Goal: Task Accomplishment & Management: Manage account settings

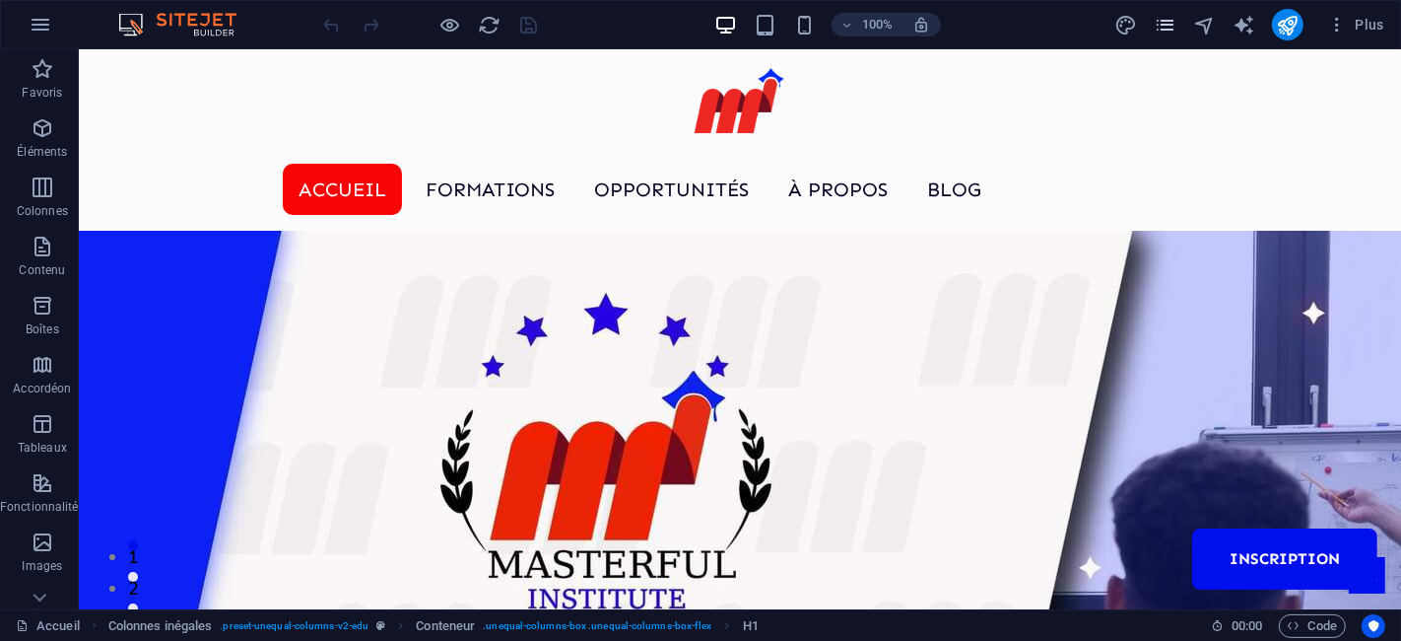
click at [1171, 22] on icon "pages" at bounding box center [1165, 25] width 23 height 23
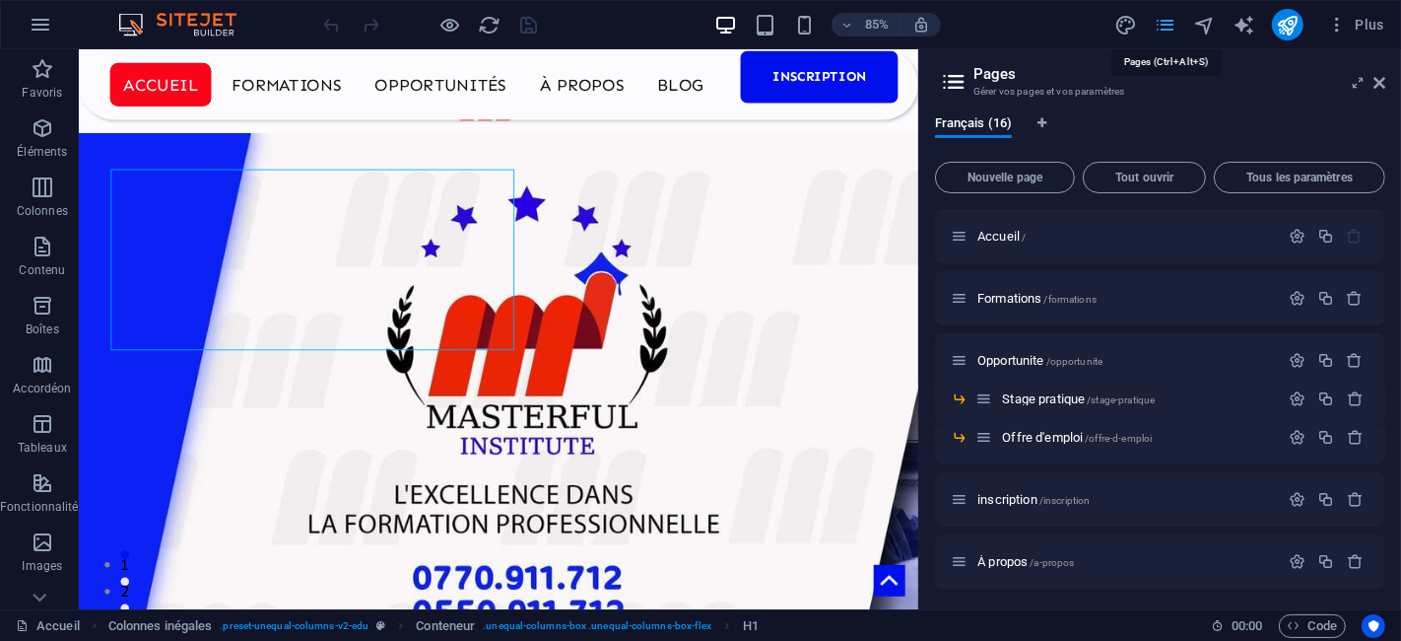
scroll to position [616, 0]
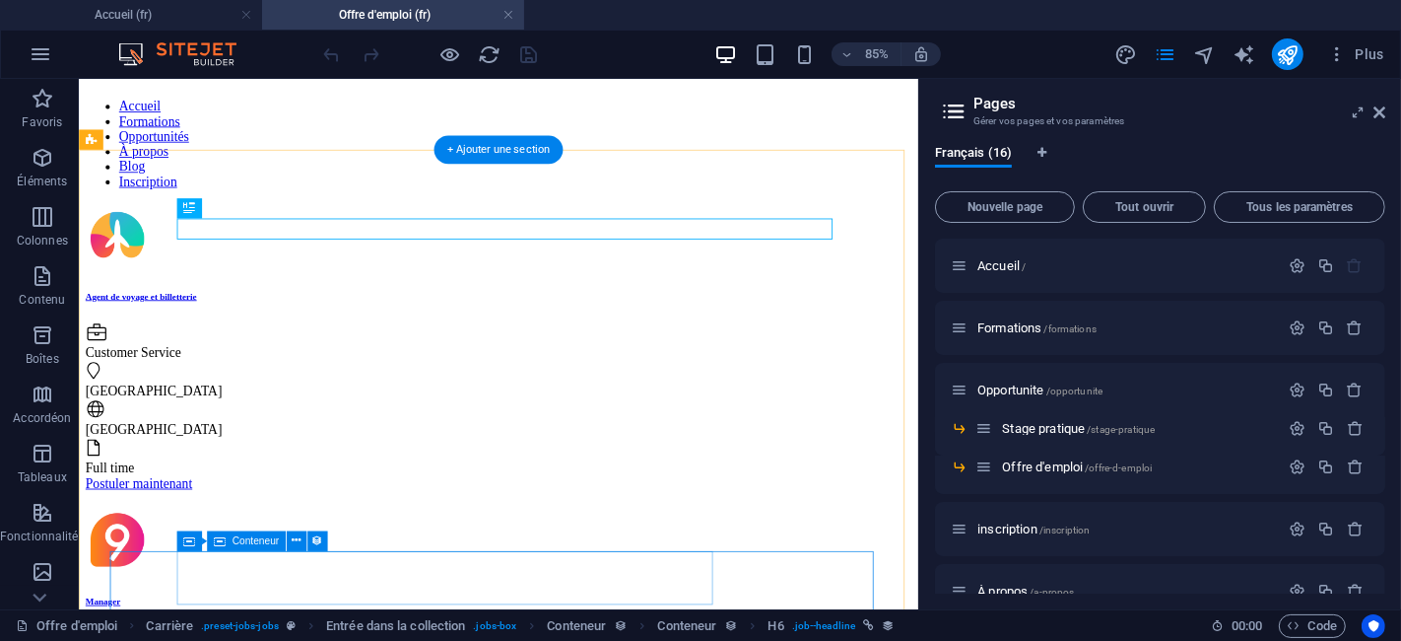
scroll to position [0, 0]
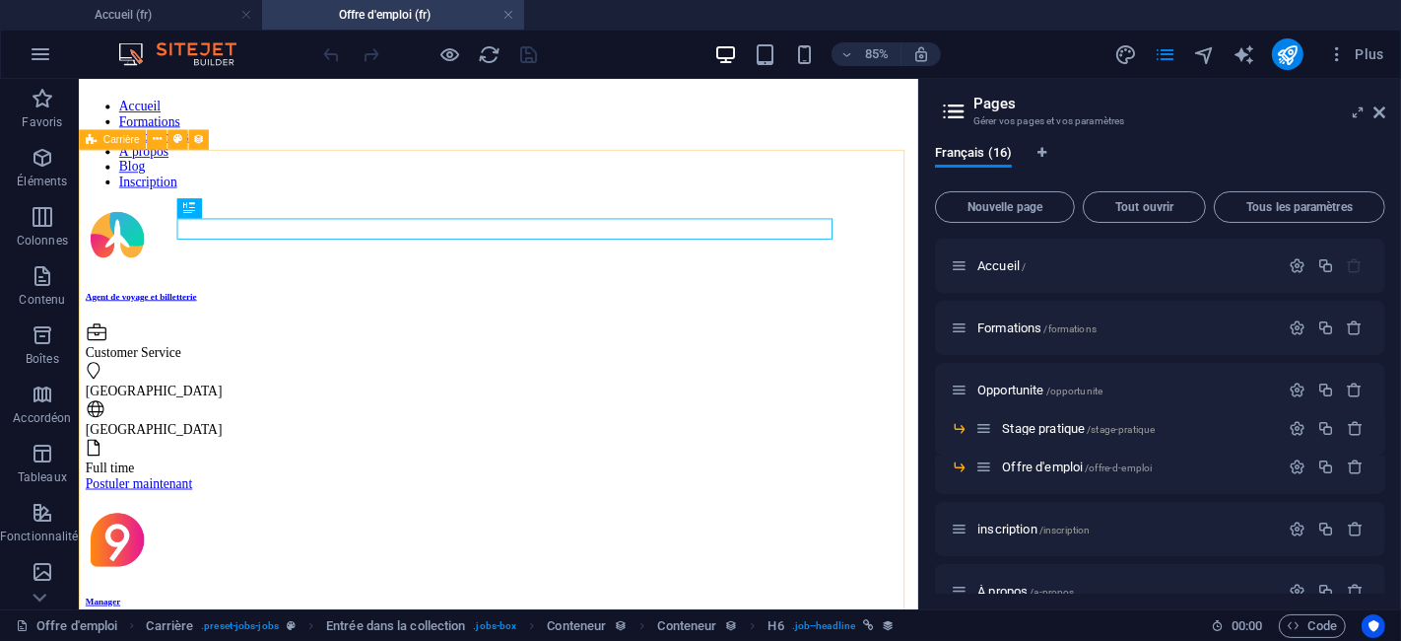
click at [112, 141] on span "Carrière" at bounding box center [121, 139] width 36 height 10
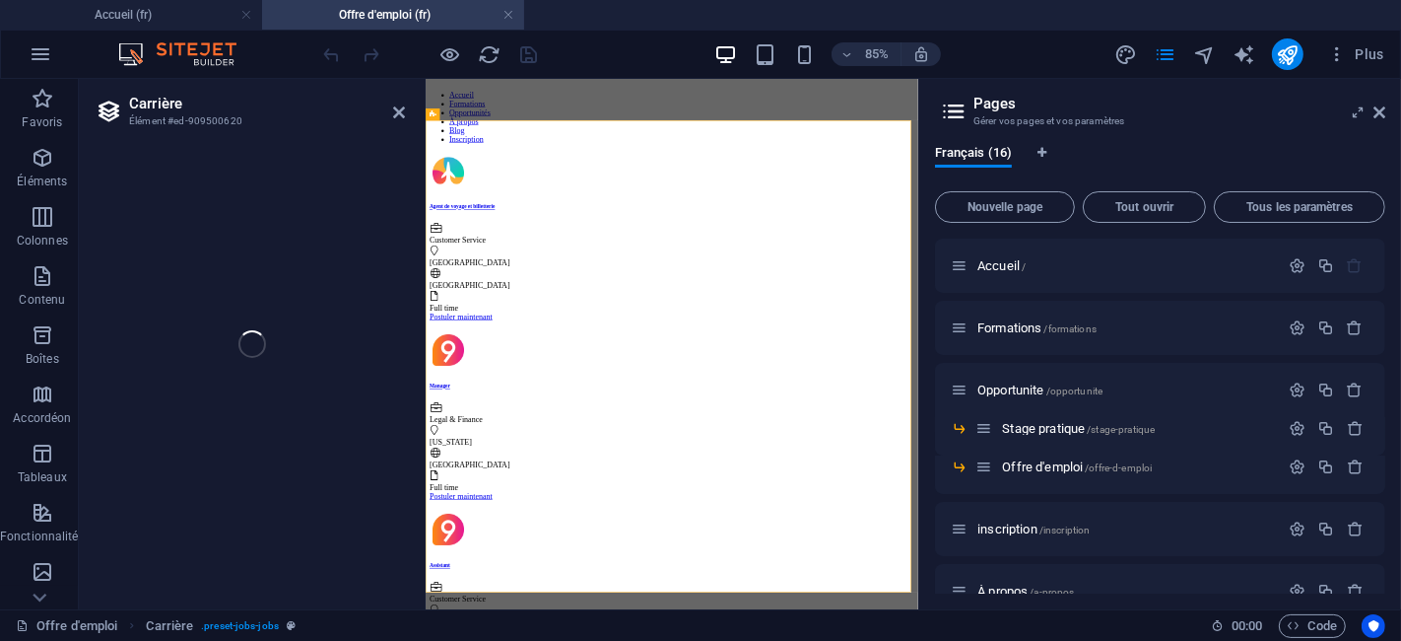
select select "68bb19834e77c0bdfc072442"
select select "columns.publishing_date_DESC"
select select "columns.status"
select select "Published"
select select "columns.publishing_date"
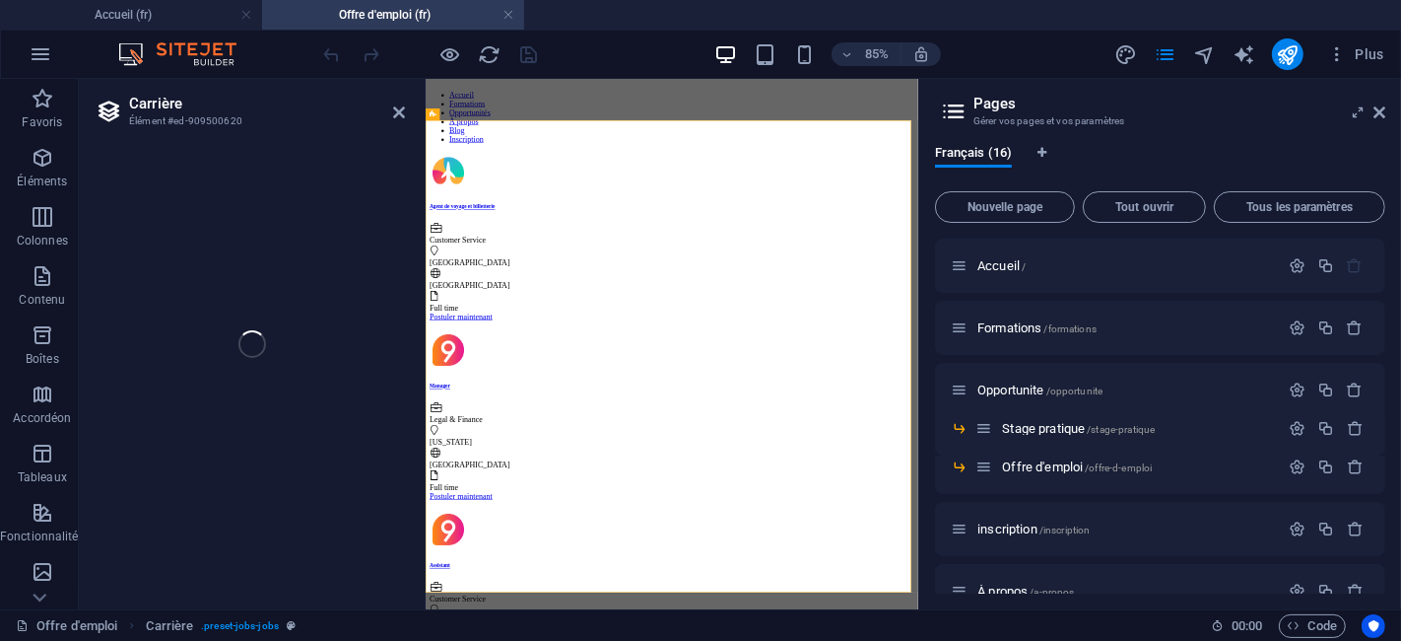
select select "past"
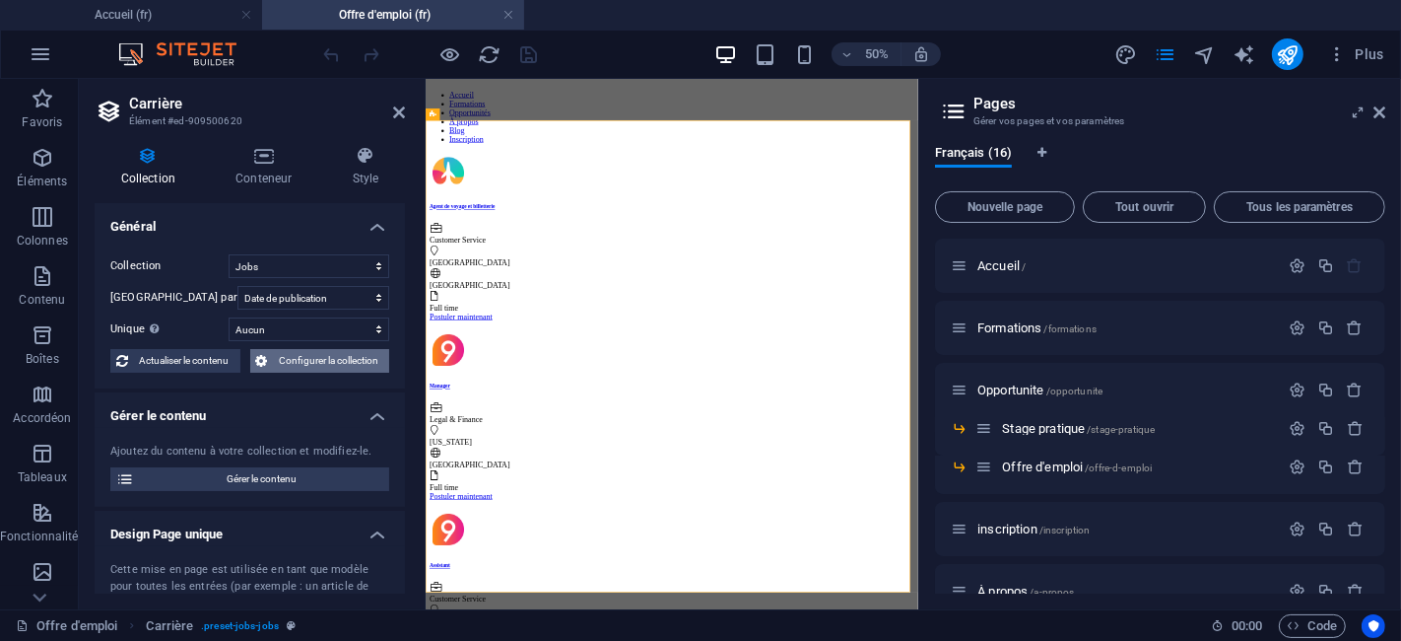
click at [307, 350] on span "Configurer la collection" at bounding box center [329, 361] width 110 height 24
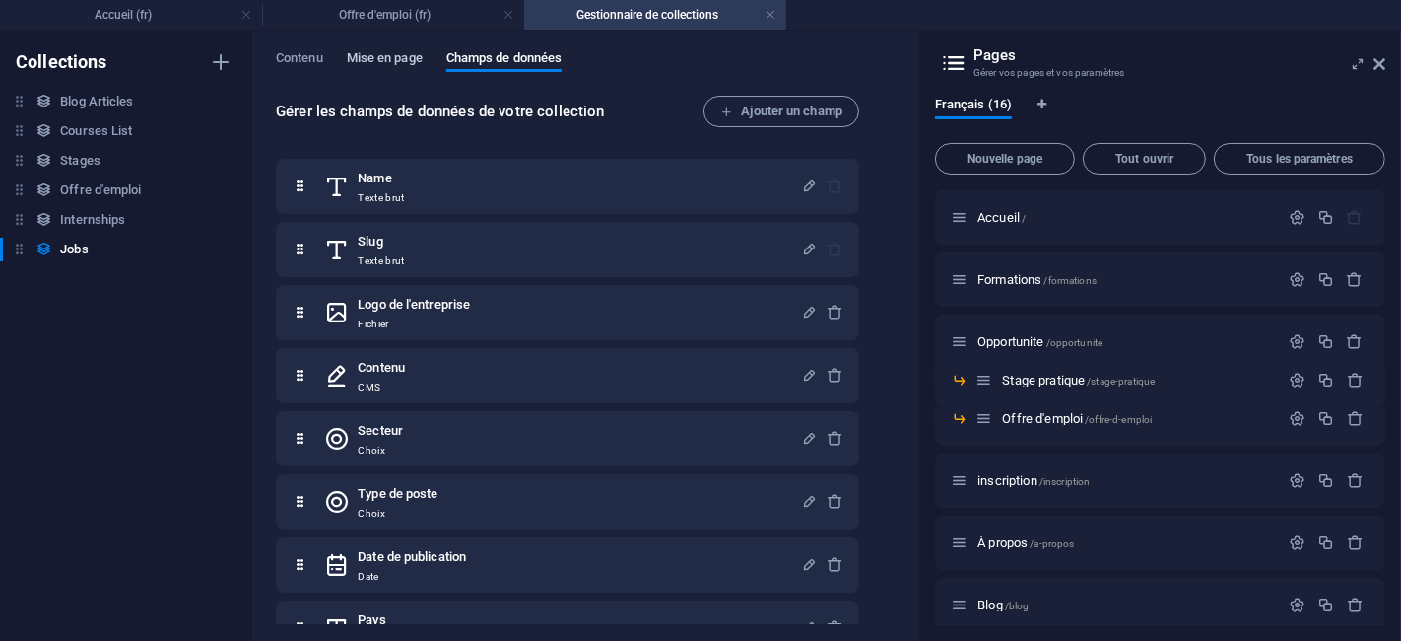
click at [376, 50] on span "Mise en page" at bounding box center [385, 60] width 76 height 28
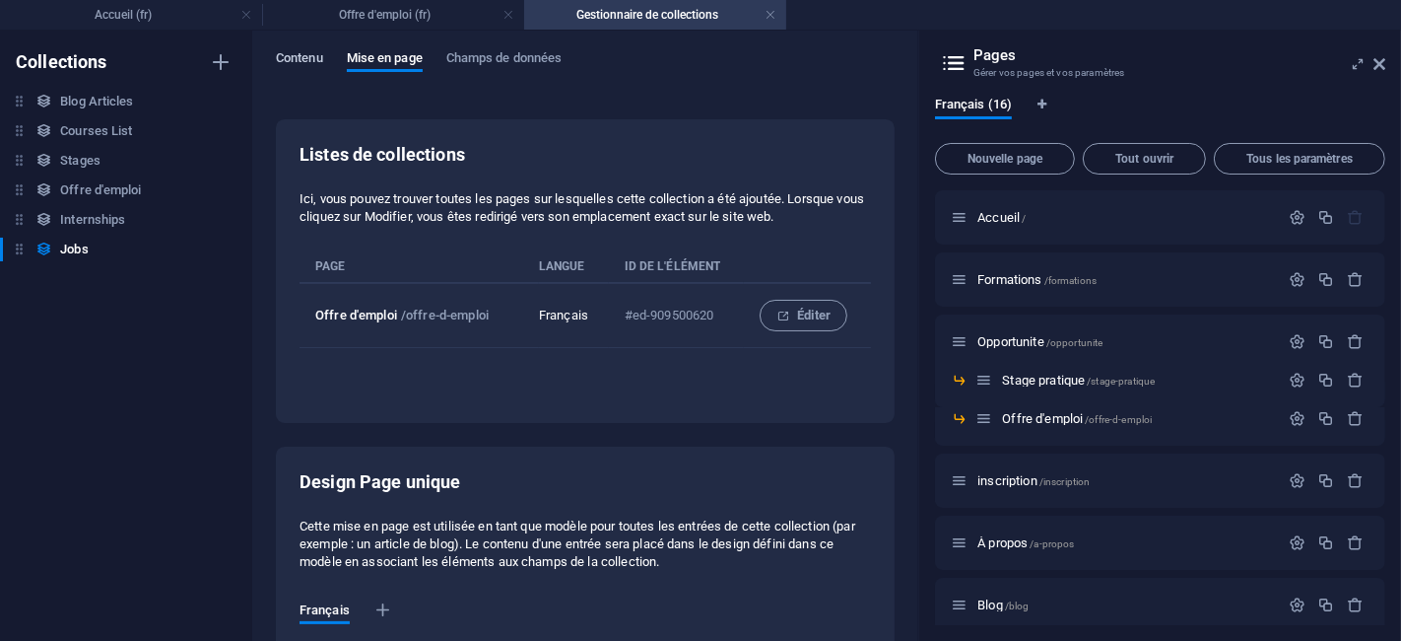
click at [290, 61] on span "Contenu" at bounding box center [299, 60] width 47 height 28
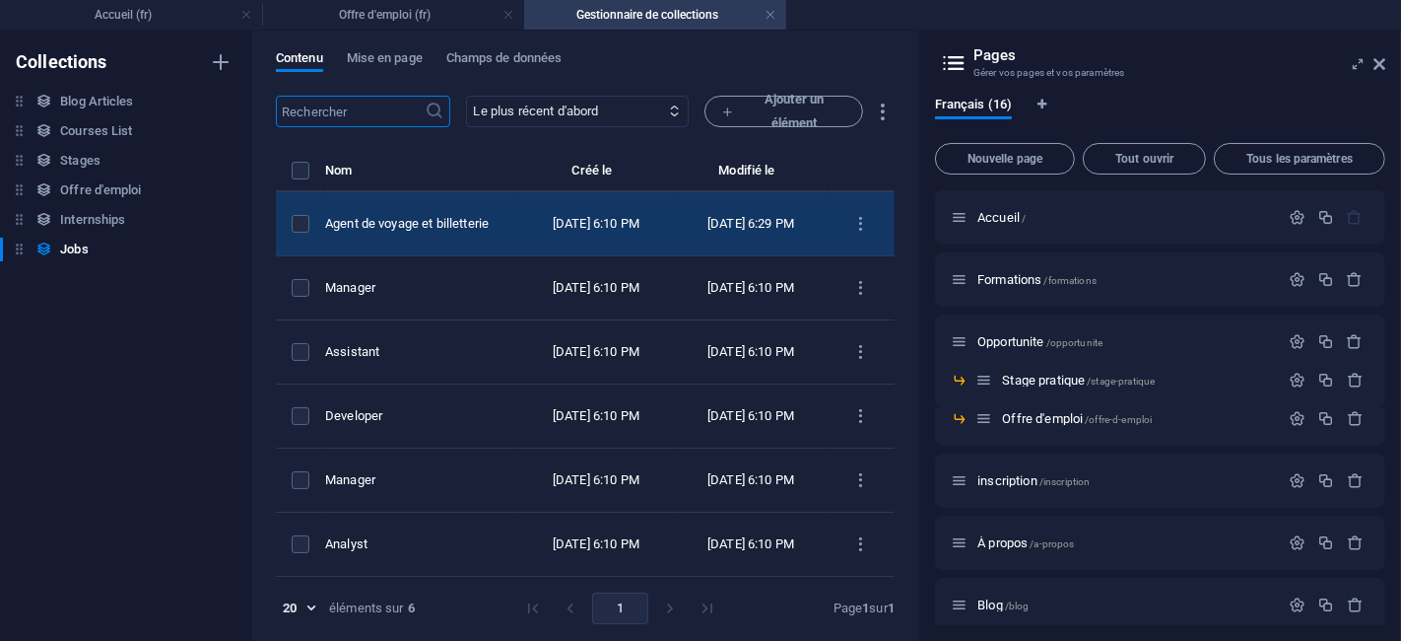
click at [475, 234] on td "Agent de voyage et billetterie" at bounding box center [421, 224] width 193 height 64
select select "Customer Service"
select select "Full time"
select select "Published"
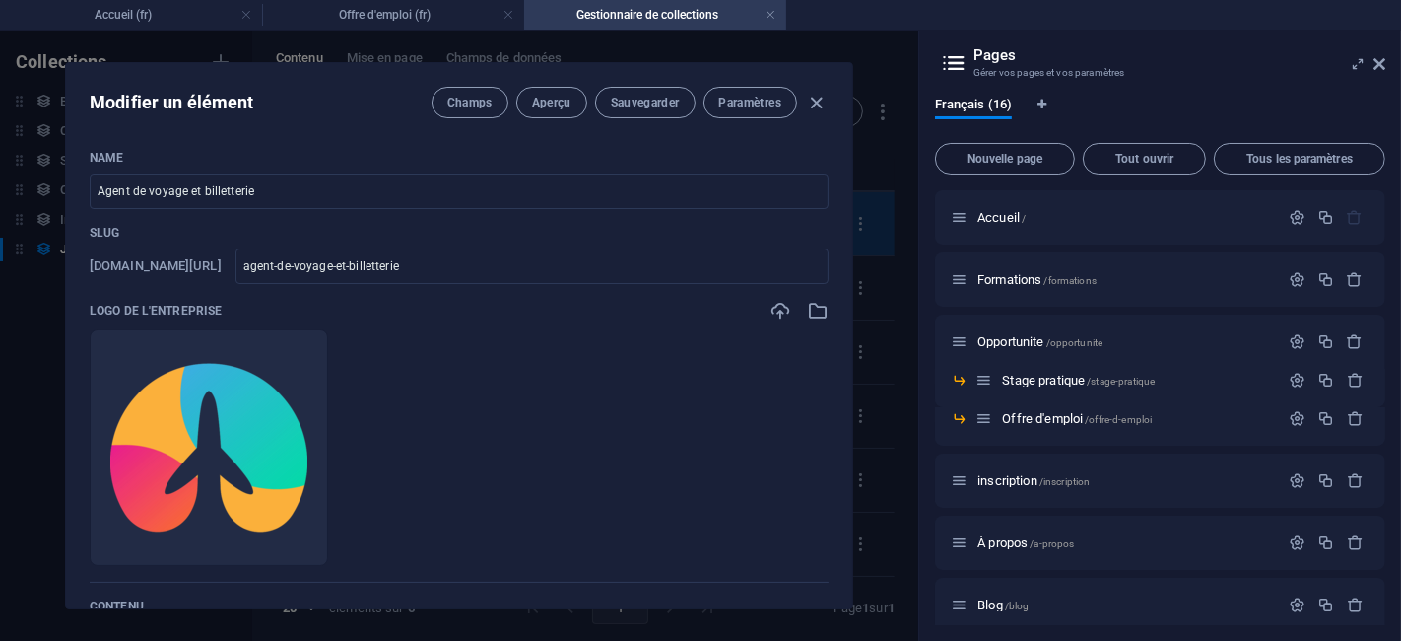
click at [475, 234] on p "Slug" at bounding box center [459, 233] width 739 height 16
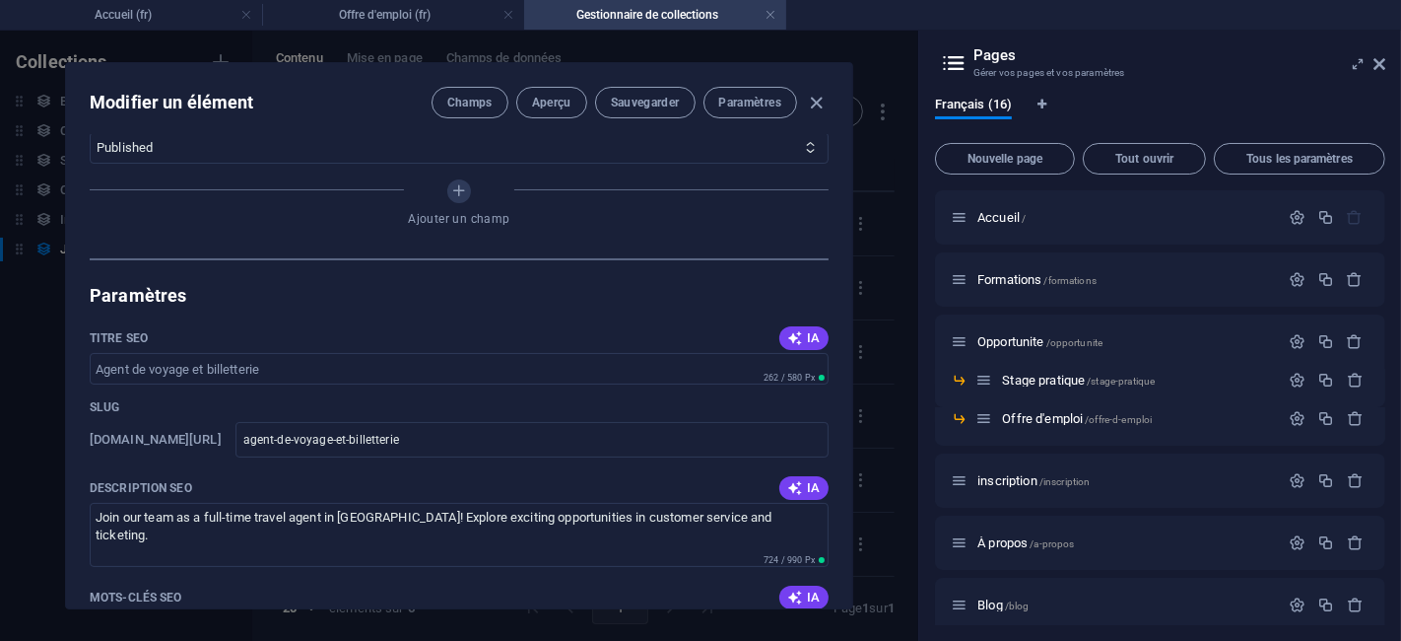
scroll to position [1204, 0]
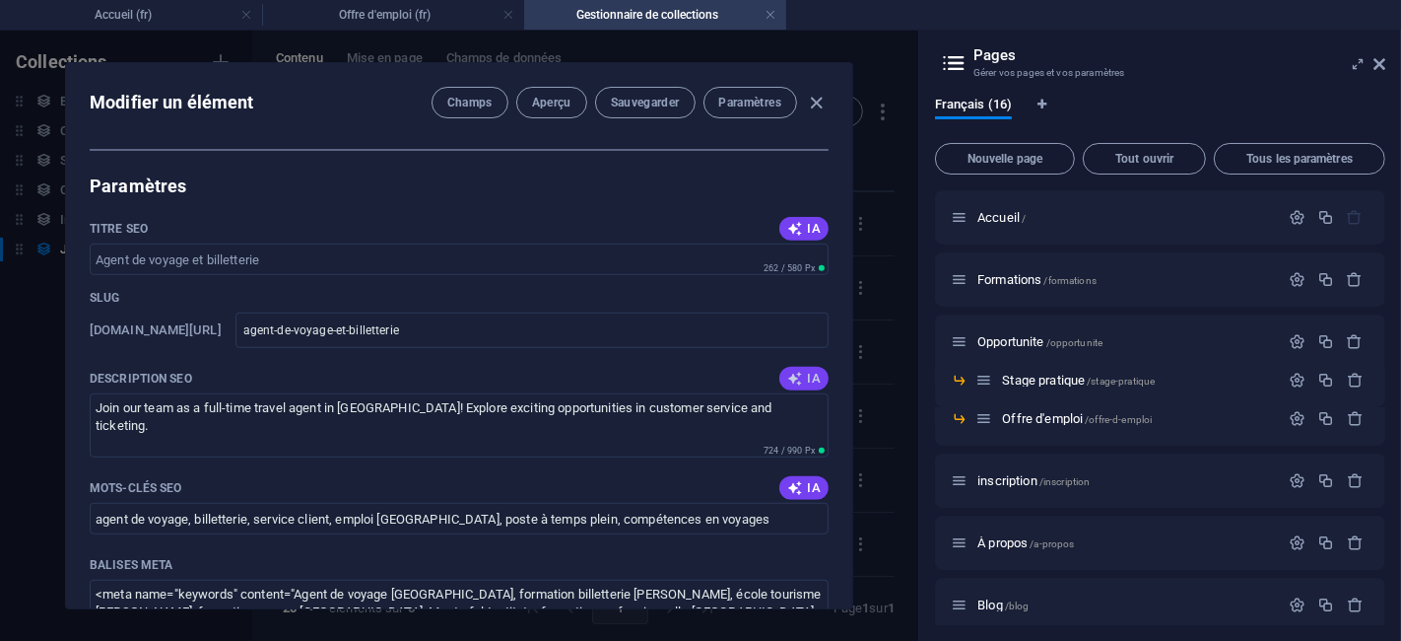
click at [787, 379] on icon "button" at bounding box center [795, 379] width 16 height 16
type textarea "Rejoignez notre équipe à [GEOGRAPHIC_DATA] en [PERSON_NAME] quagent de voyage e…"
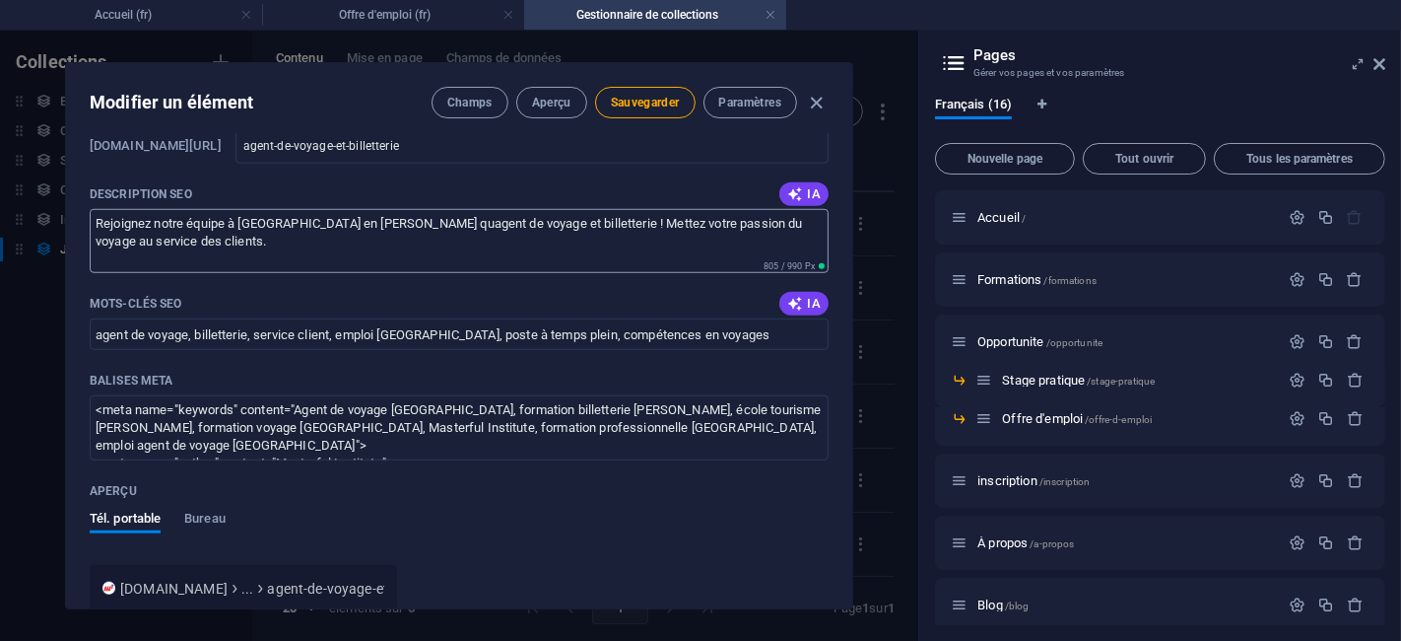
scroll to position [1423, 0]
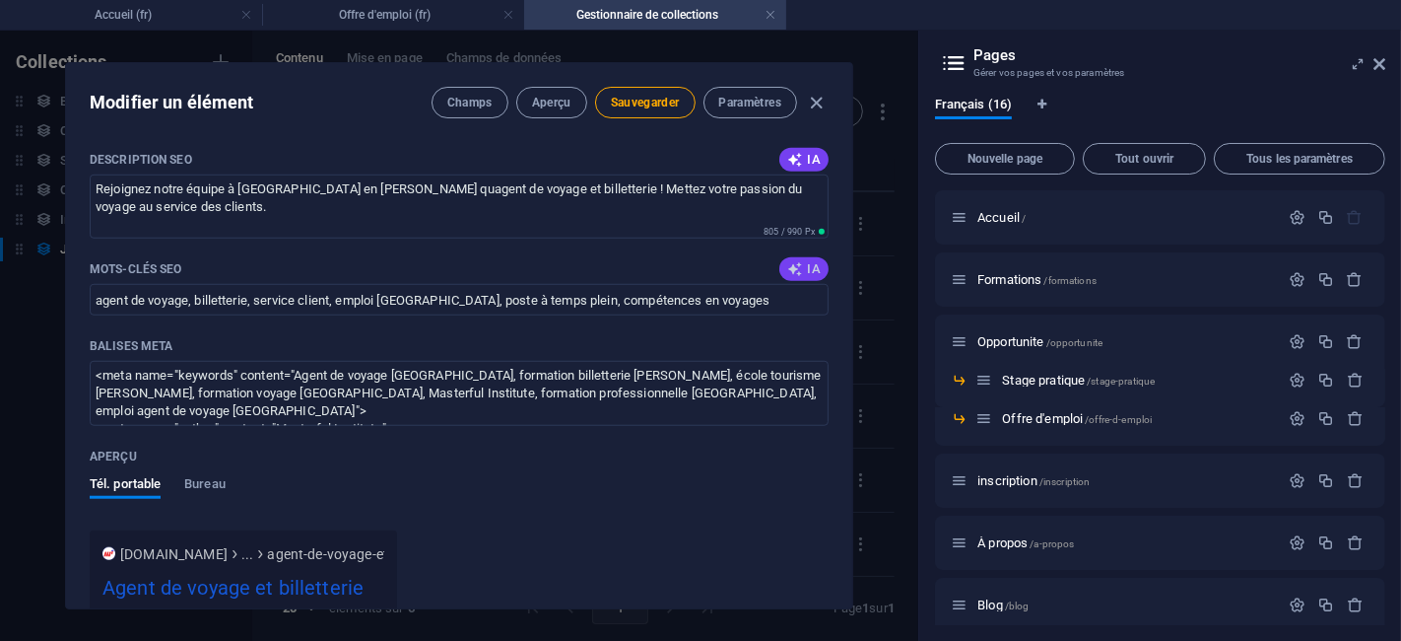
click at [805, 257] on button "IA" at bounding box center [803, 269] width 49 height 24
type input "agent de voyage, billetterie [GEOGRAPHIC_DATA], service à la clientèle voyage, …"
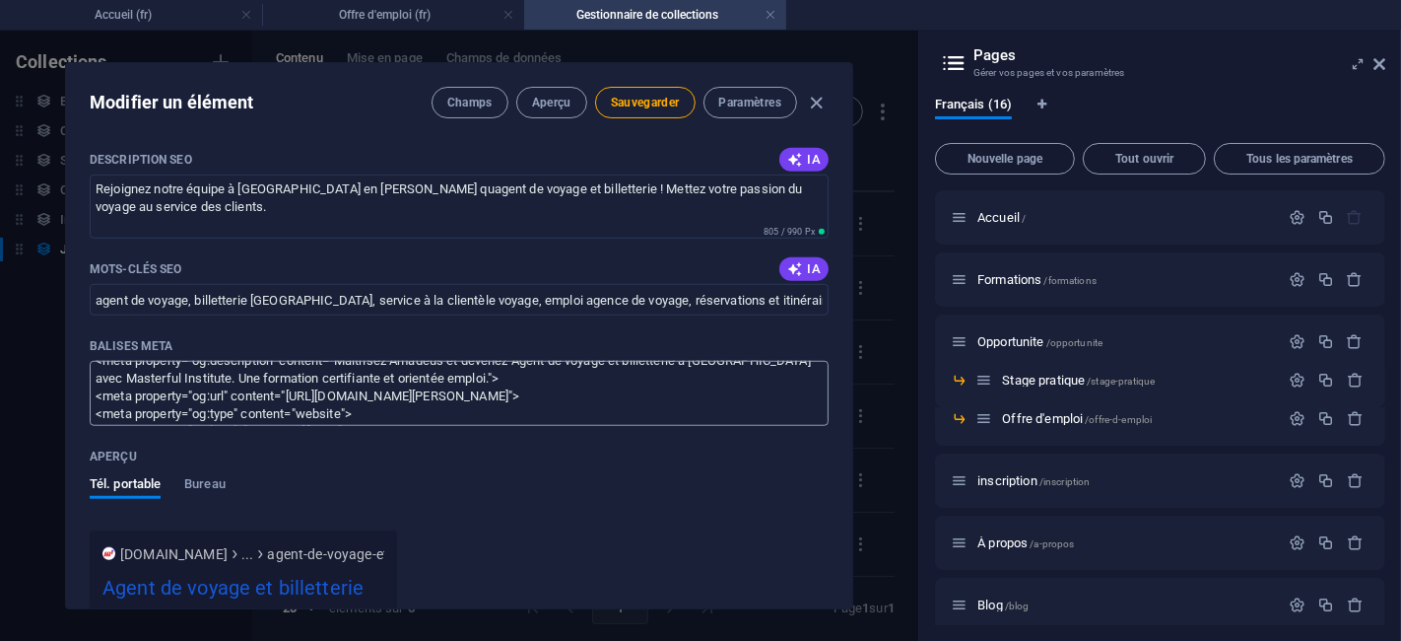
scroll to position [140, 0]
click at [639, 101] on span "Sauvegarder" at bounding box center [645, 103] width 69 height 16
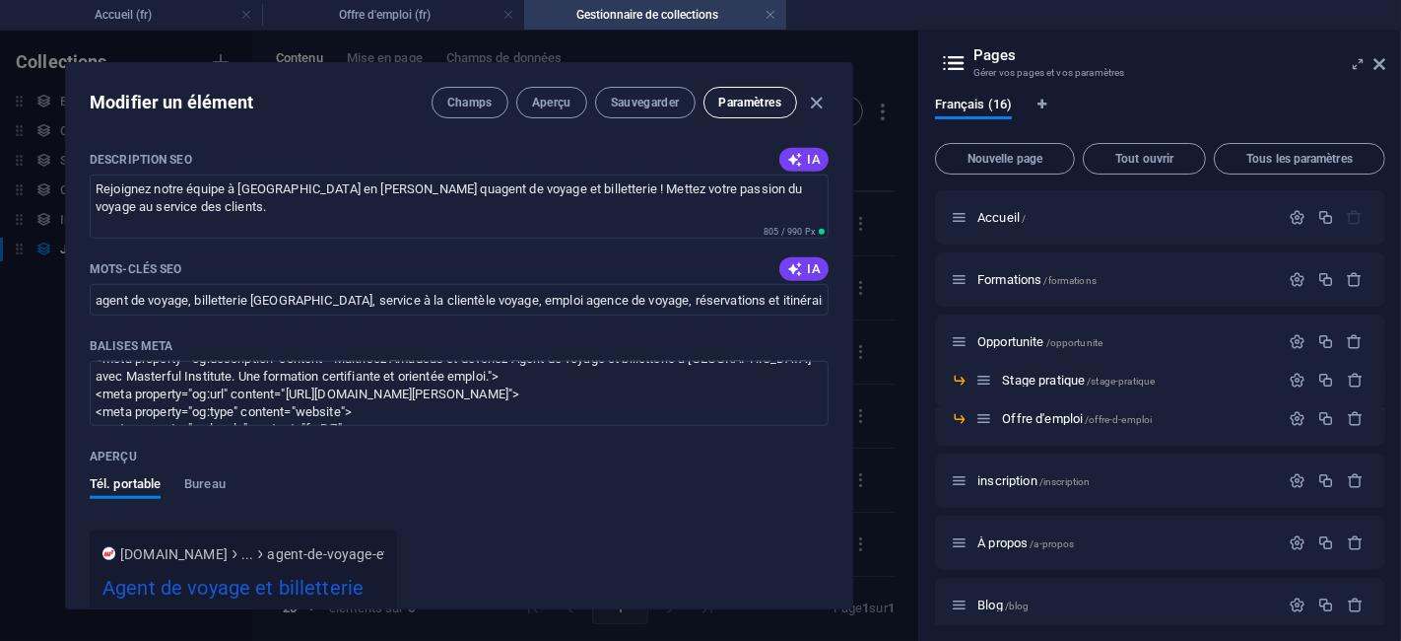
click at [723, 101] on span "Paramètres" at bounding box center [750, 103] width 62 height 16
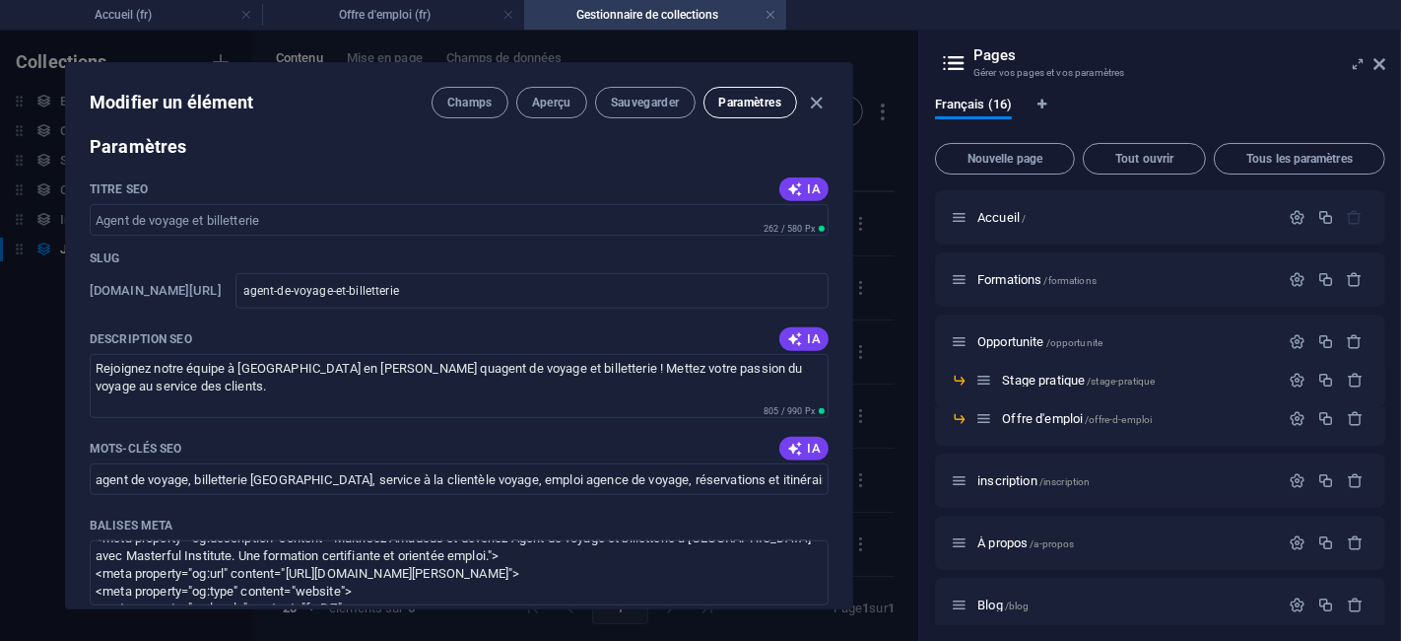
click at [723, 101] on button "Paramètres" at bounding box center [751, 103] width 94 height 32
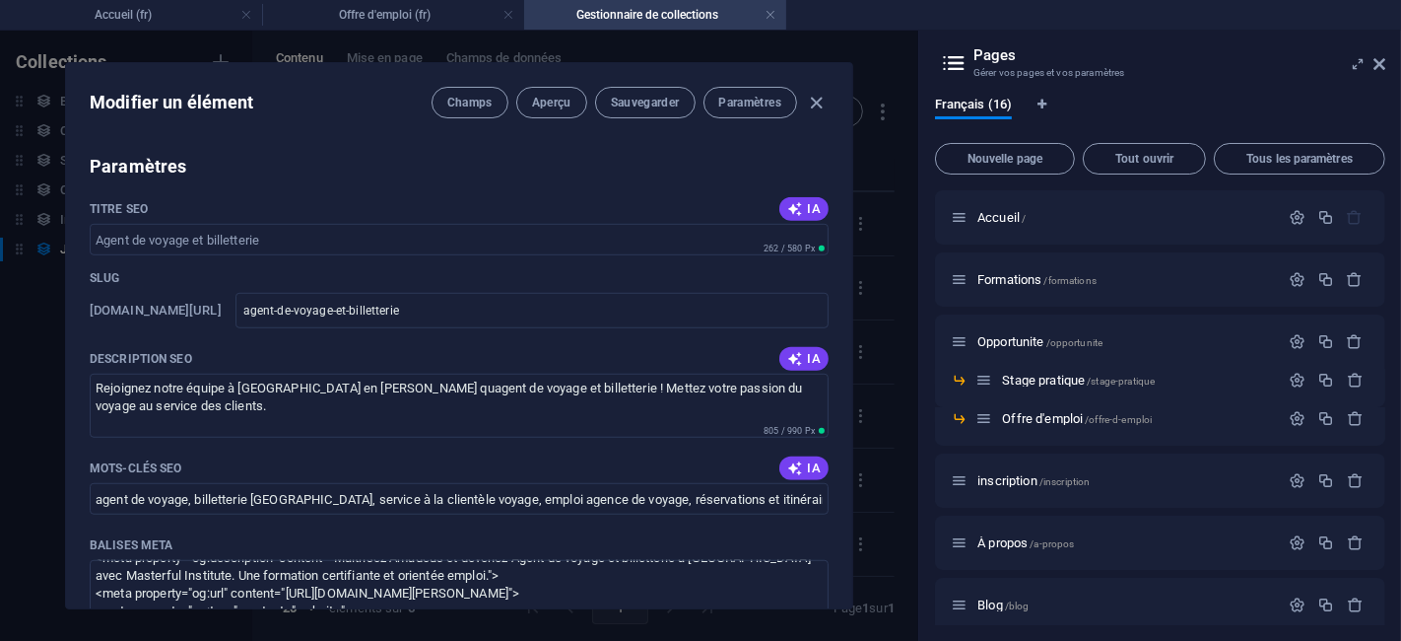
scroll to position [1244, 0]
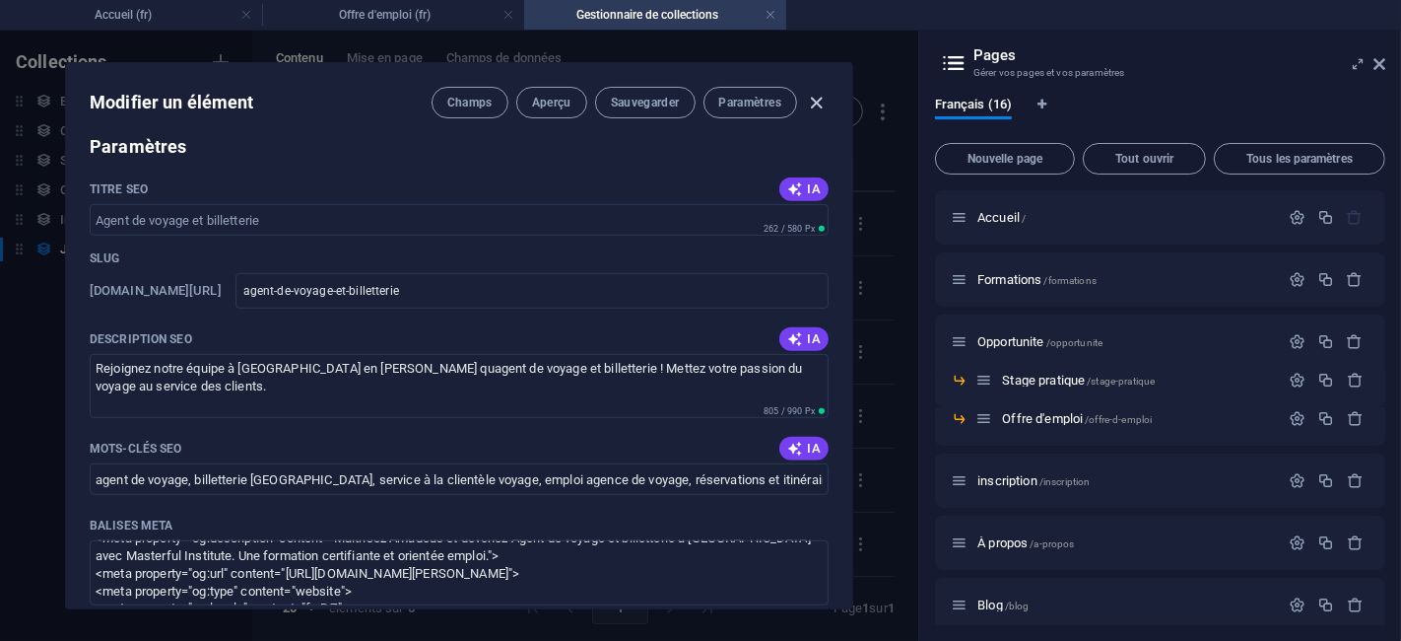
click at [816, 97] on icon "button" at bounding box center [817, 103] width 23 height 23
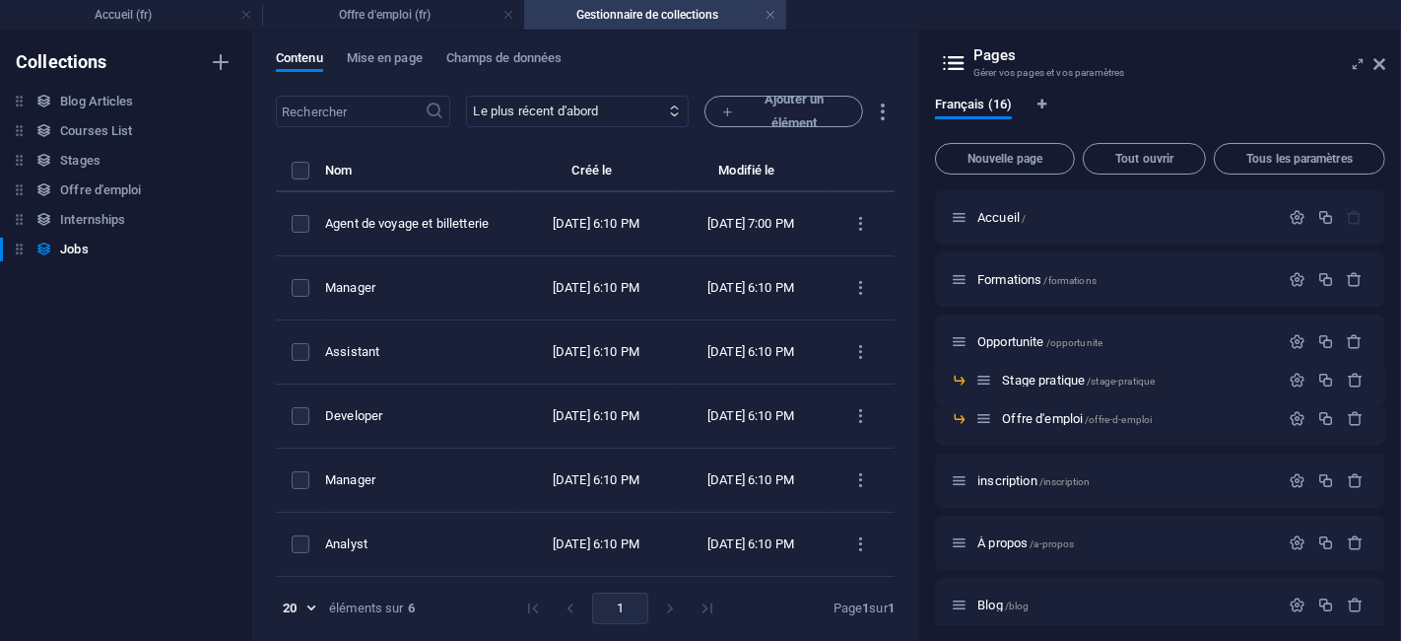
scroll to position [0, 0]
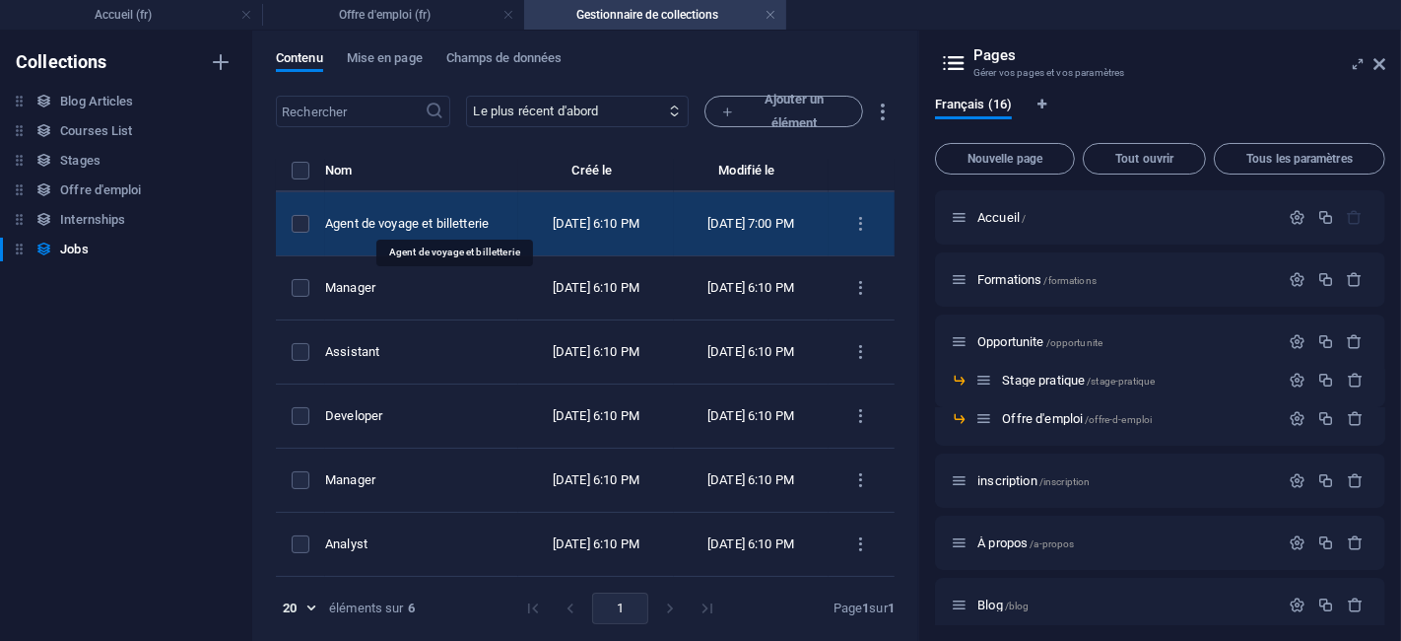
click at [487, 215] on div "Agent de voyage et billetterie" at bounding box center [413, 224] width 177 height 18
select select "Customer Service"
select select "Full time"
select select "Published"
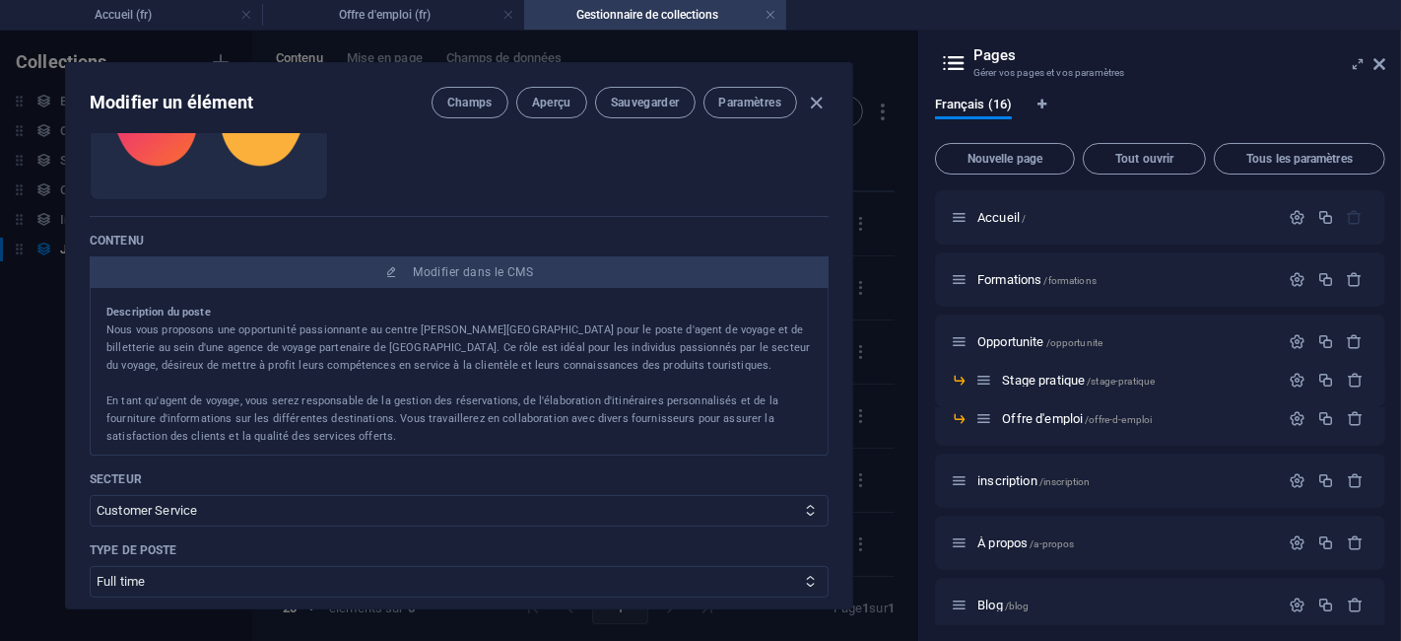
scroll to position [438, 0]
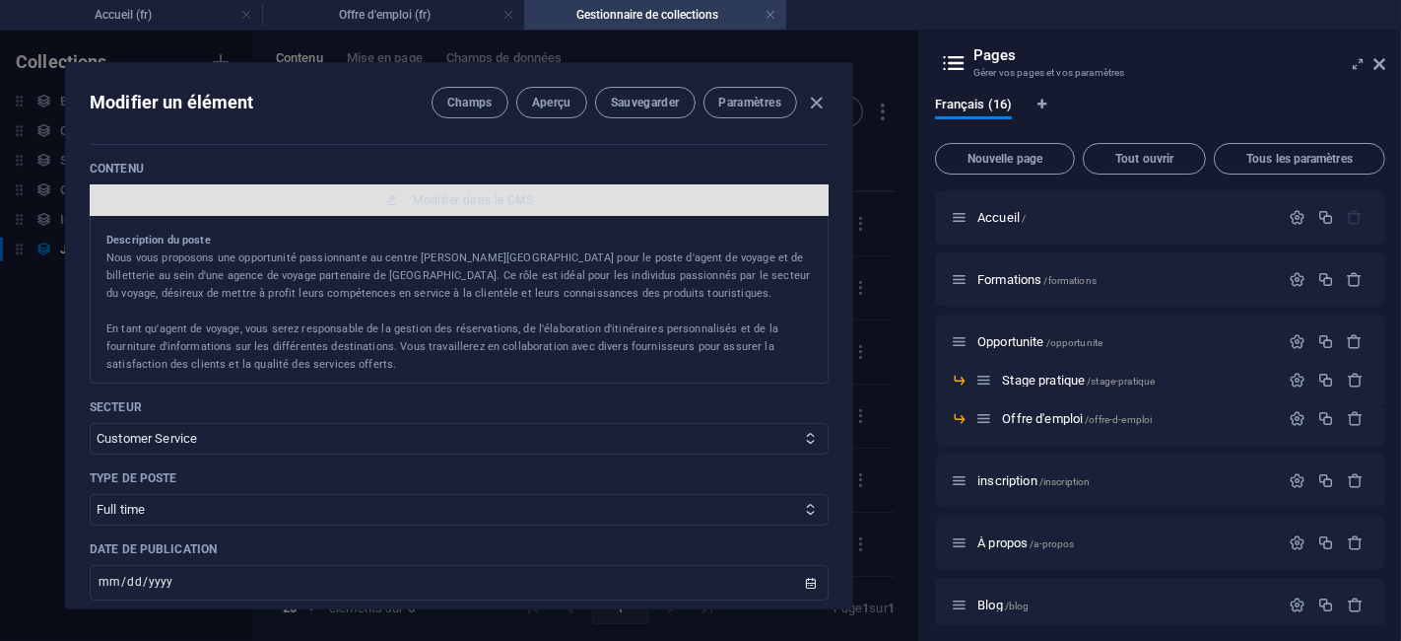
click at [480, 208] on button "Modifier dans le CMS" at bounding box center [459, 200] width 739 height 32
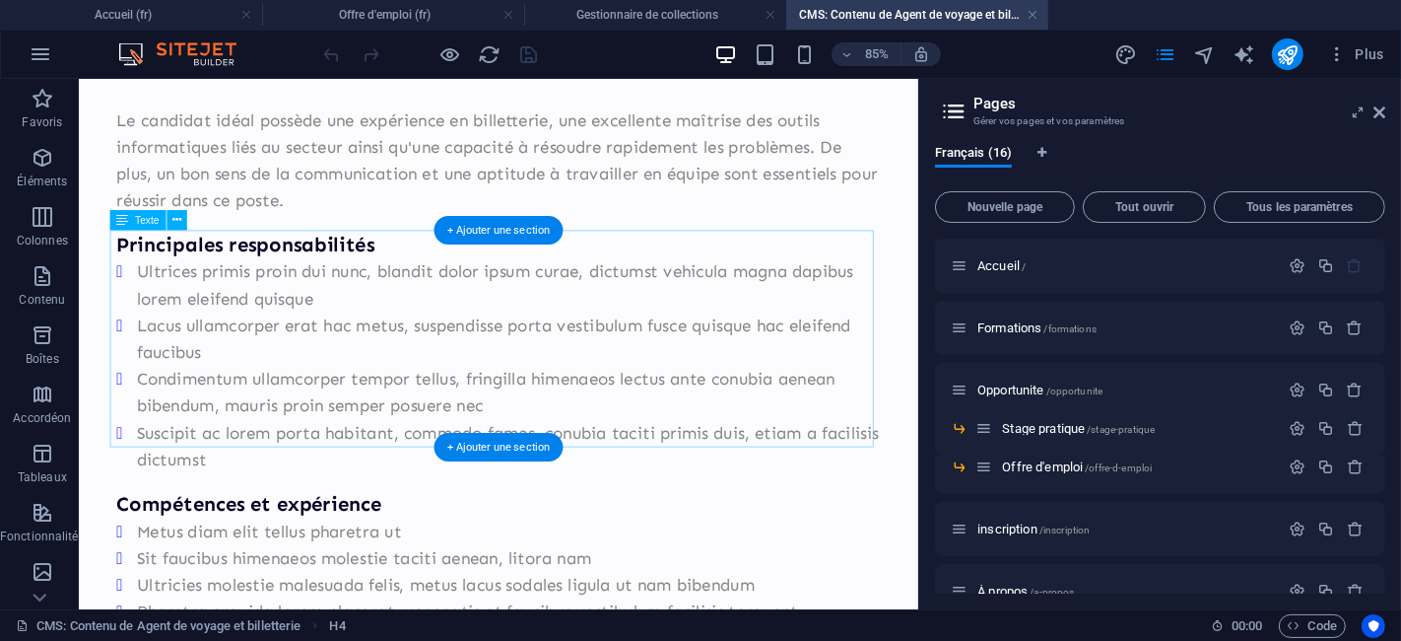
scroll to position [498, 0]
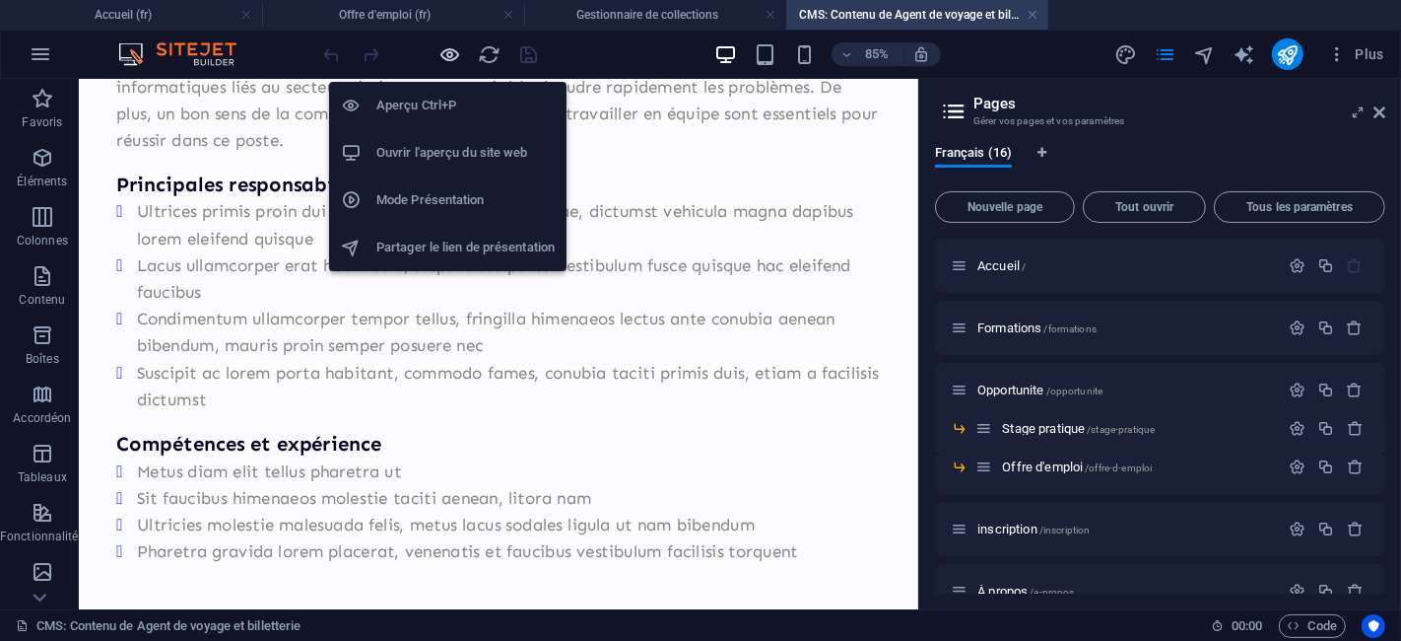
click at [449, 49] on icon "button" at bounding box center [450, 54] width 23 height 23
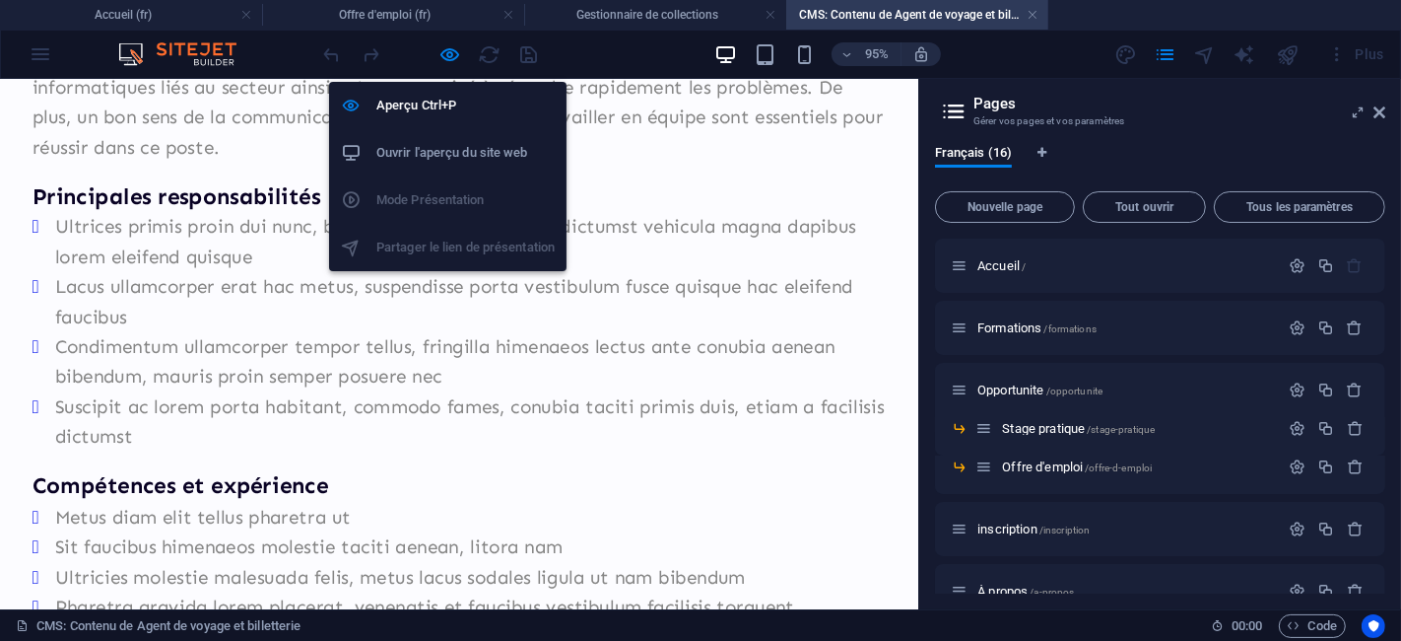
click at [430, 159] on h6 "Ouvrir l'aperçu du site web" at bounding box center [465, 153] width 178 height 24
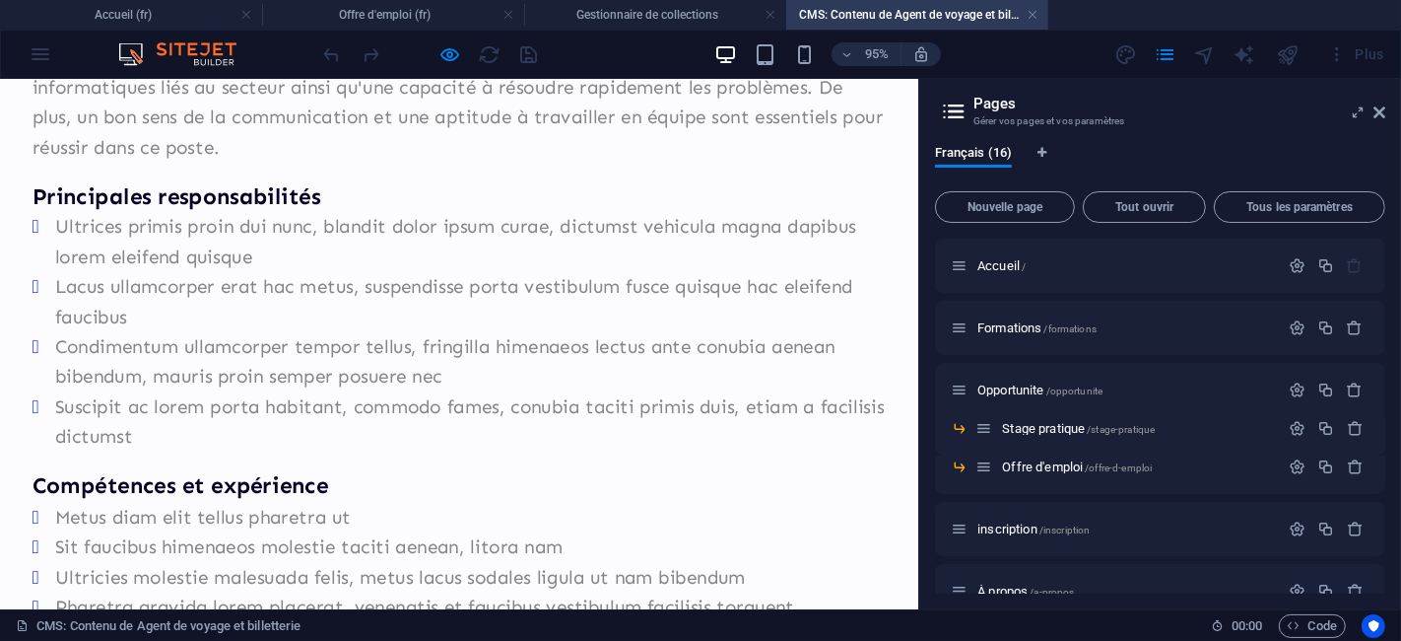
scroll to position [0, 0]
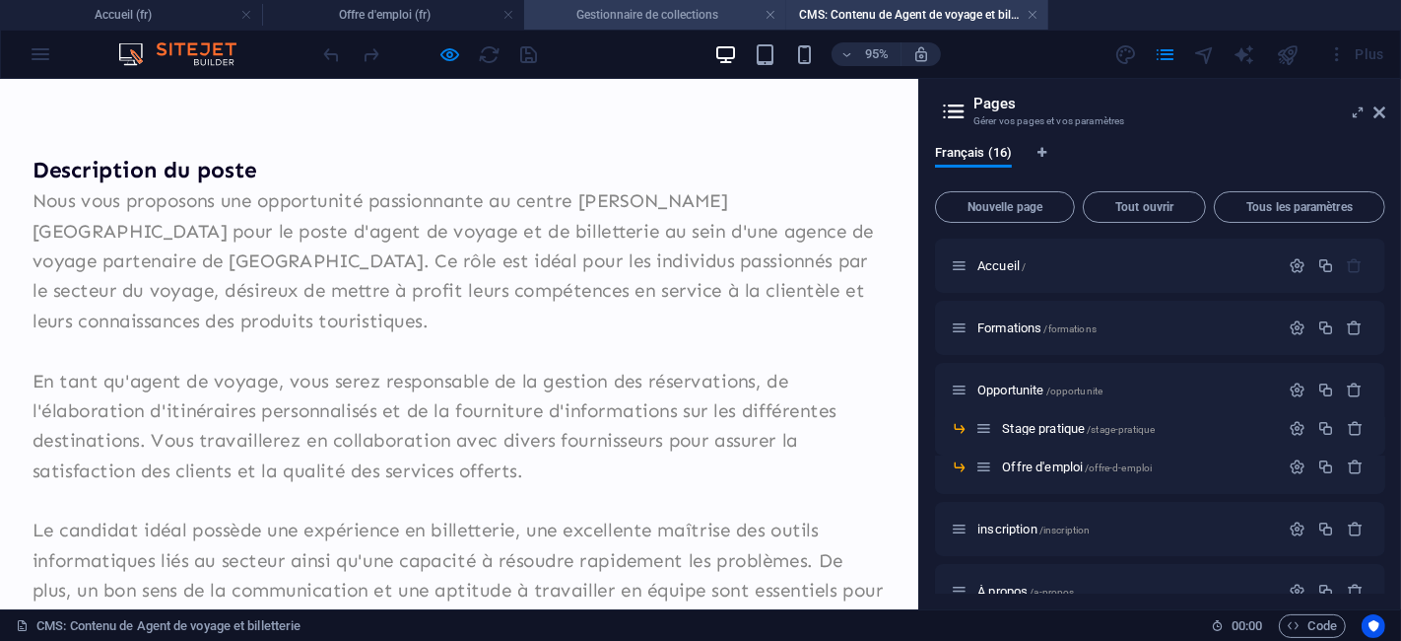
click at [585, 17] on h4 "Gestionnaire de collections" at bounding box center [655, 15] width 262 height 22
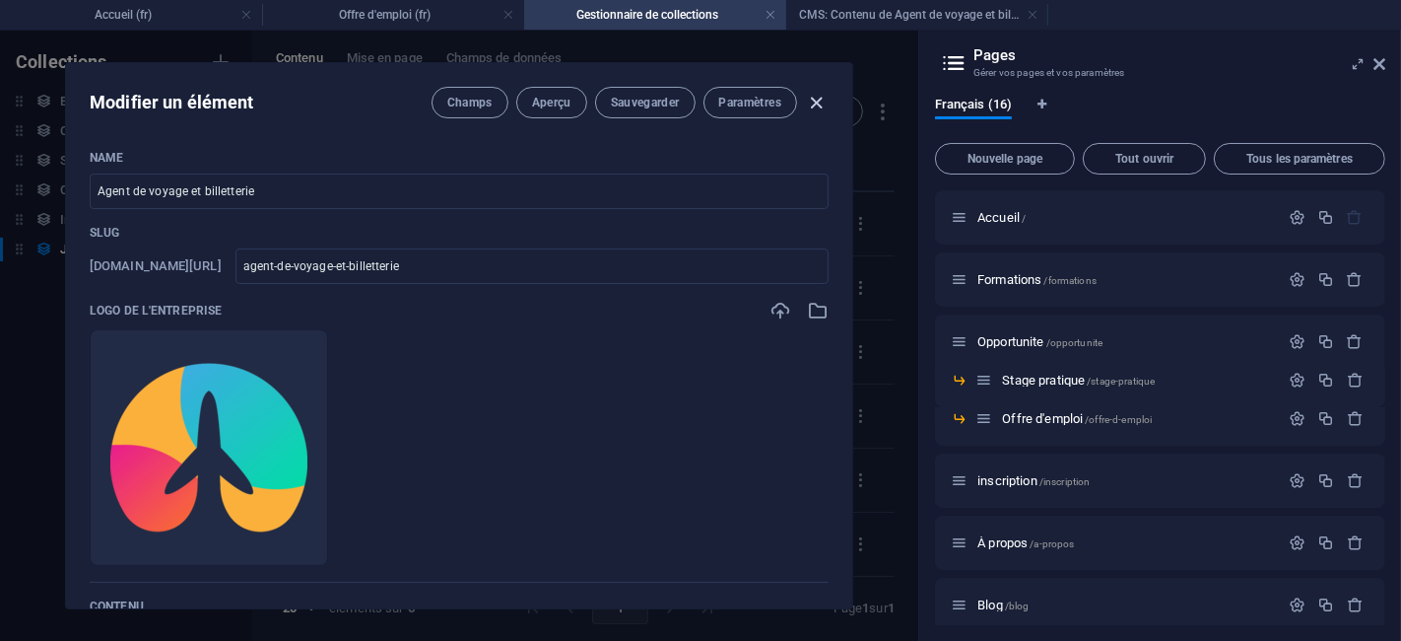
click at [824, 103] on icon "button" at bounding box center [817, 103] width 23 height 23
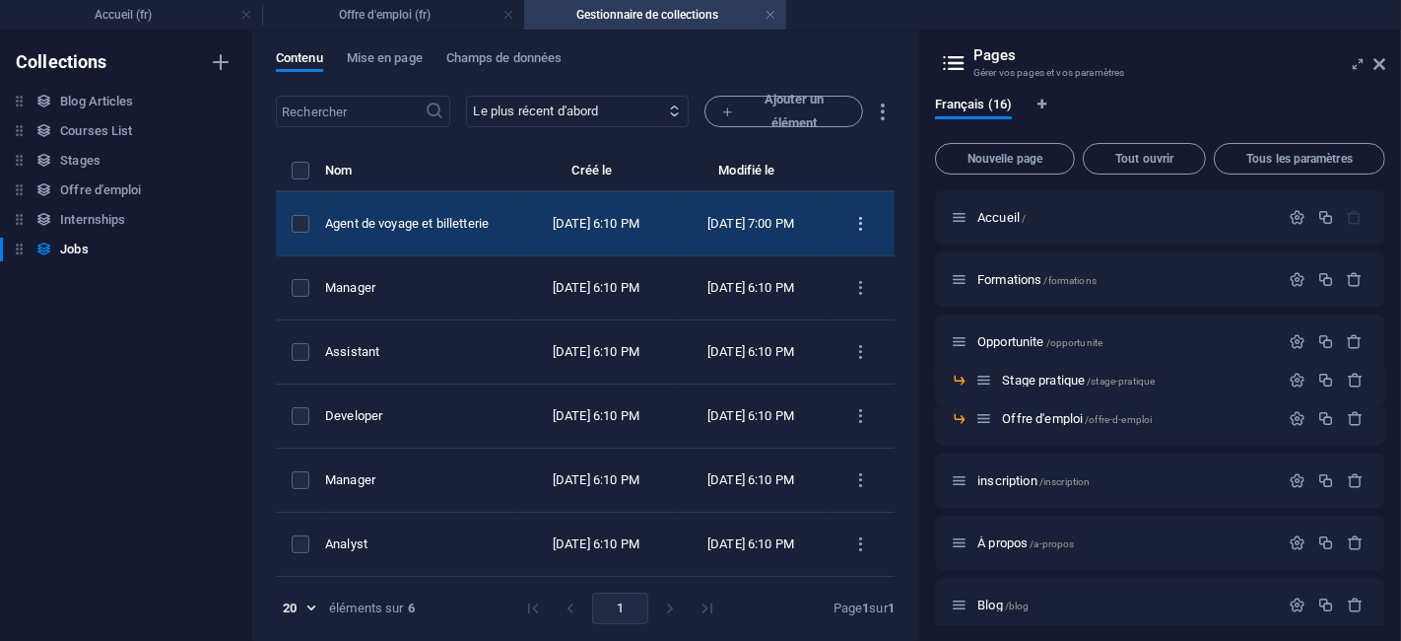
click at [856, 218] on icon "items list" at bounding box center [861, 224] width 19 height 19
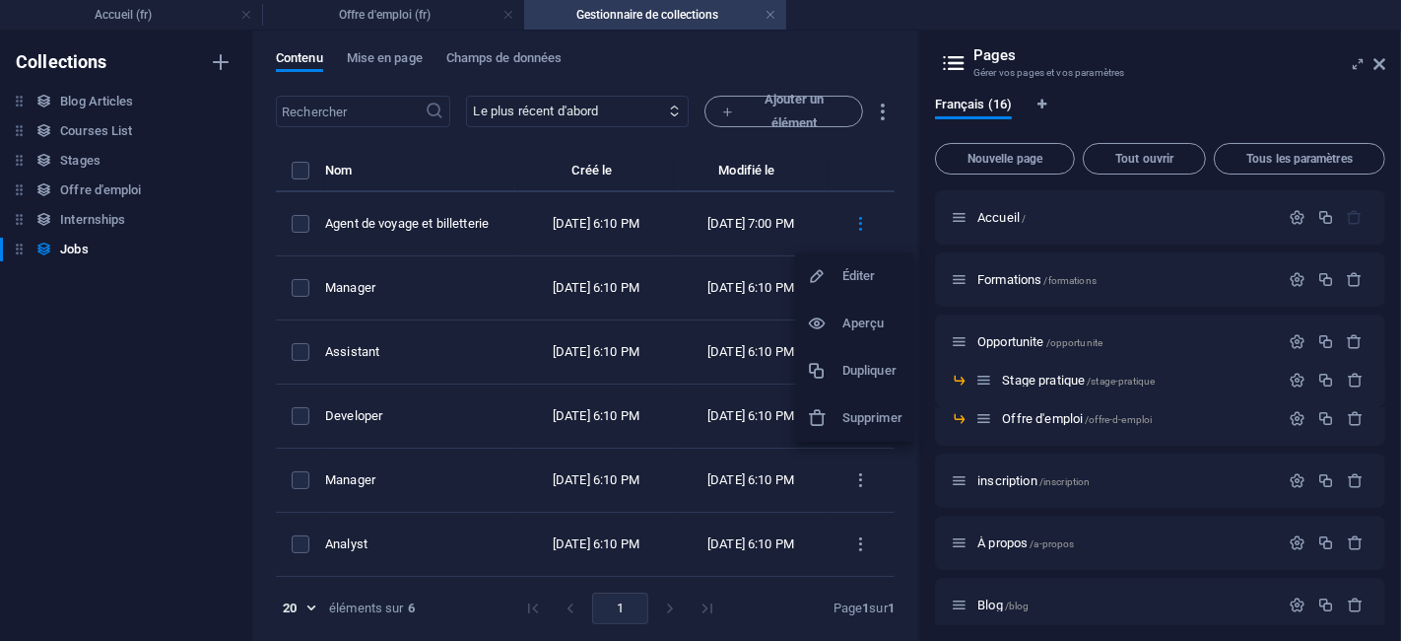
click at [836, 285] on div at bounding box center [824, 276] width 35 height 20
select select "Customer Service"
select select "Full time"
select select "Published"
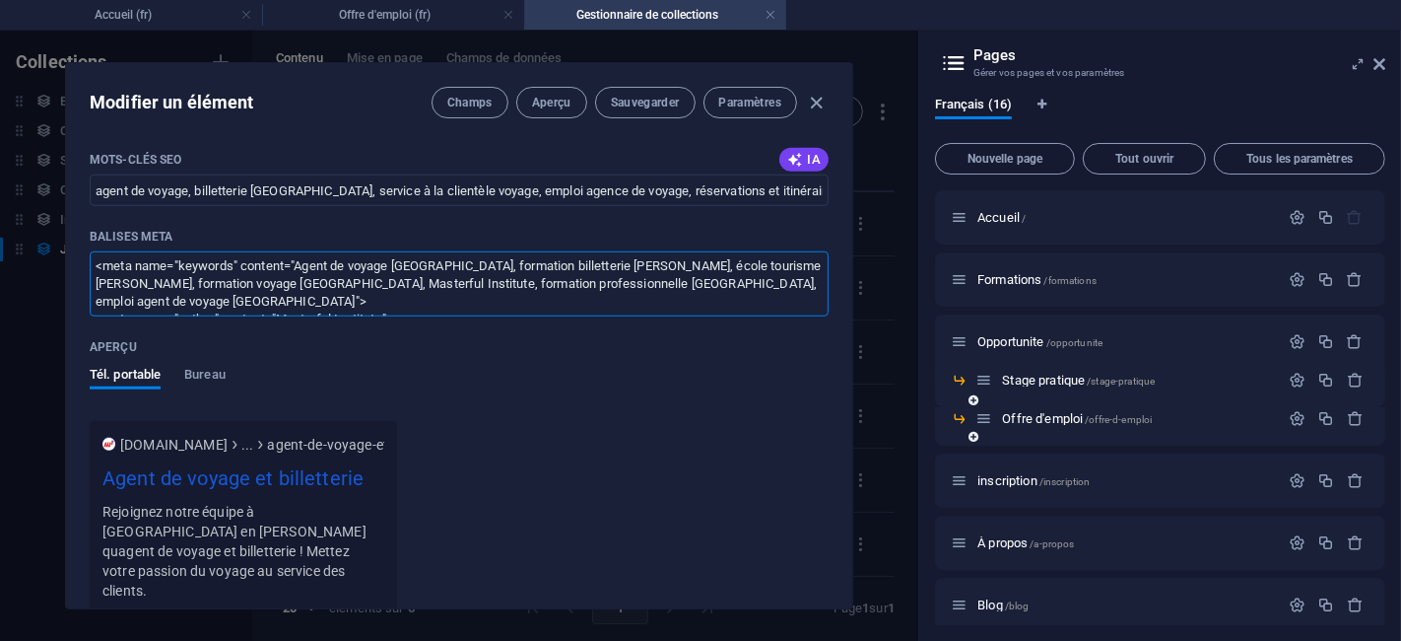
scroll to position [140, 0]
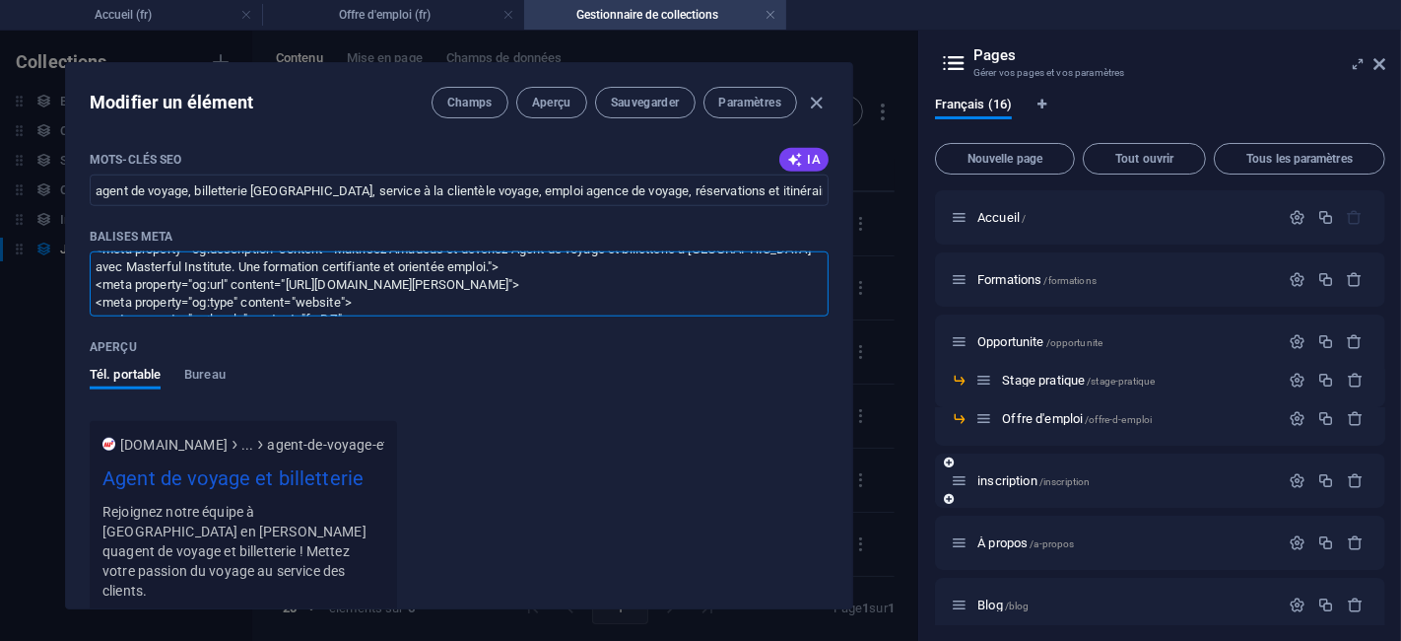
drag, startPoint x: 92, startPoint y: 300, endPoint x: 940, endPoint y: 465, distance: 864.4
click at [940, 465] on div "Accueil (fr) Offre d'emploi (fr) Gestionnaire de collections Favoris Éléments C…" at bounding box center [700, 335] width 1401 height 611
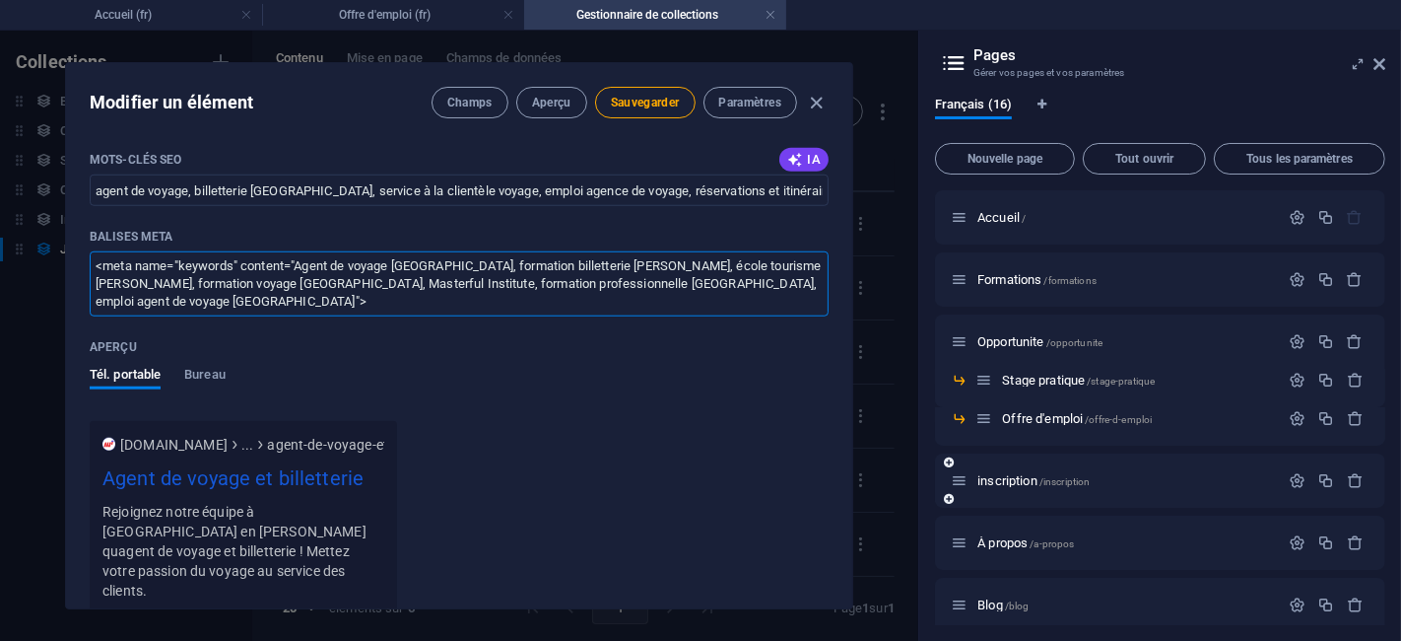
scroll to position [0, 0]
type textarea "<meta name="keywords" content="Agent de voyage [GEOGRAPHIC_DATA], formation bil…"
click at [633, 100] on span "Sauvegarder" at bounding box center [645, 103] width 69 height 16
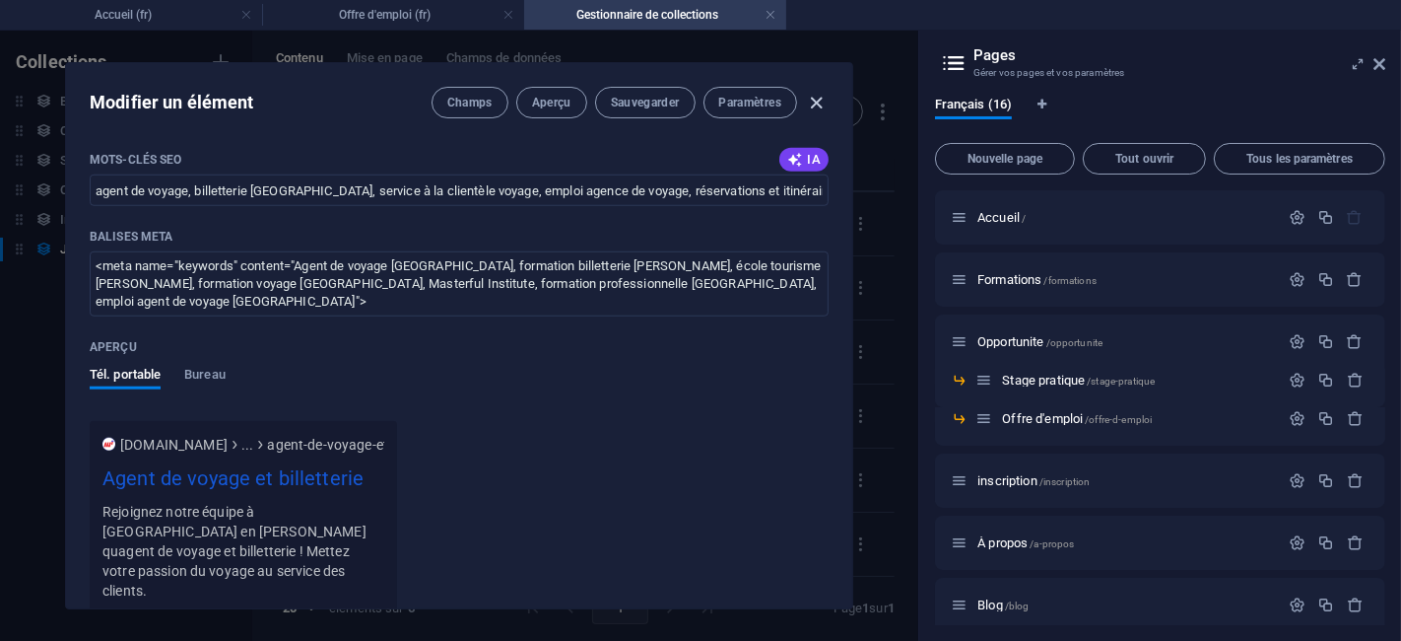
click at [819, 92] on icon "button" at bounding box center [817, 103] width 23 height 23
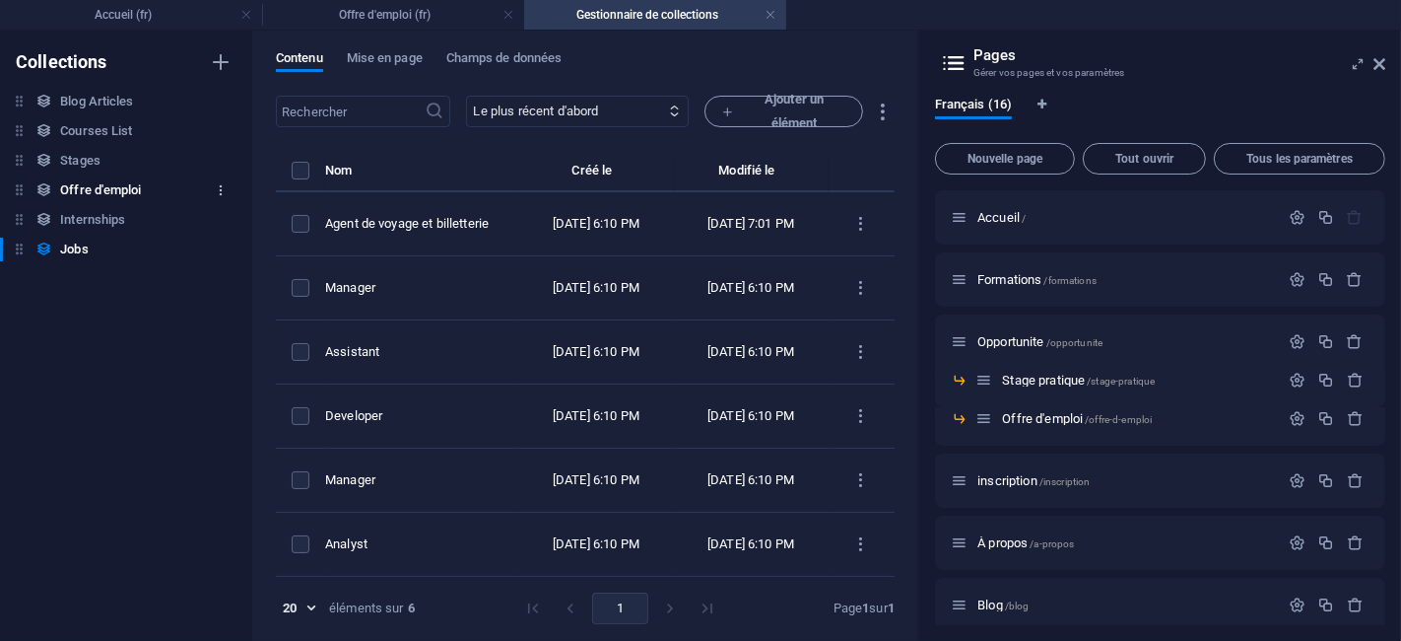
click at [225, 184] on icon "button" at bounding box center [221, 190] width 14 height 14
click at [235, 330] on h6 "Supprimer" at bounding box center [237, 324] width 63 height 24
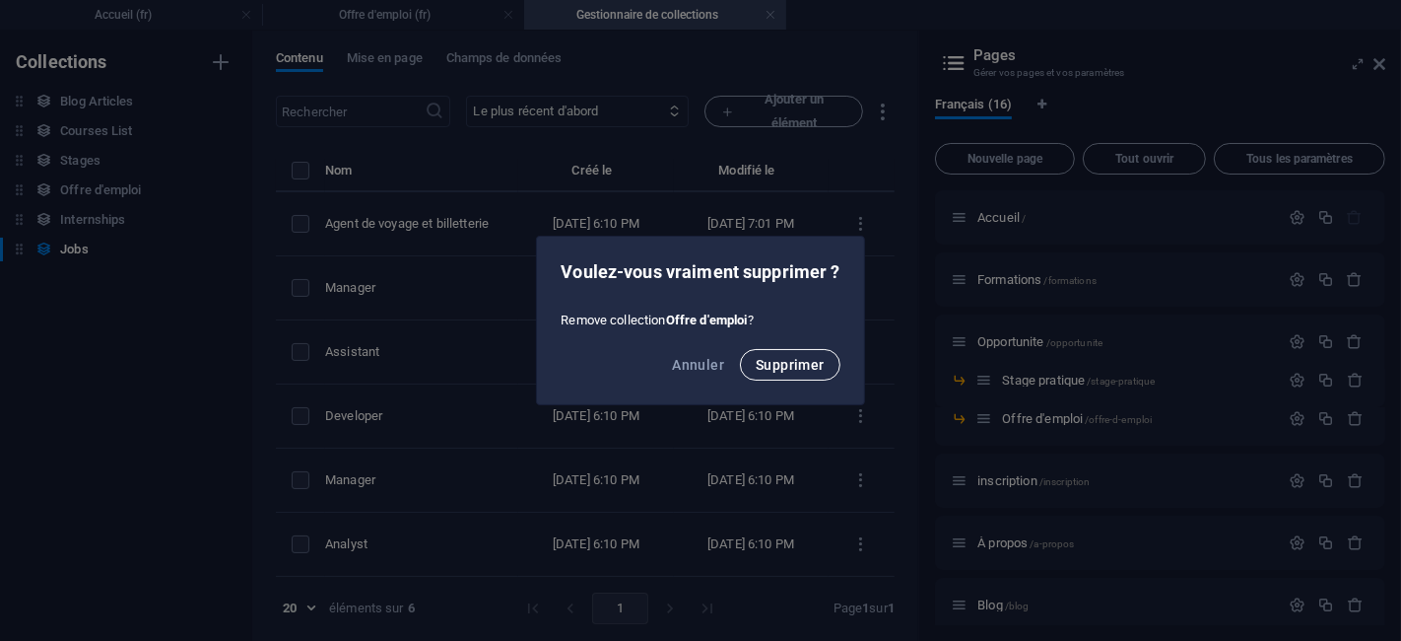
click at [798, 362] on span "Supprimer" at bounding box center [790, 365] width 69 height 16
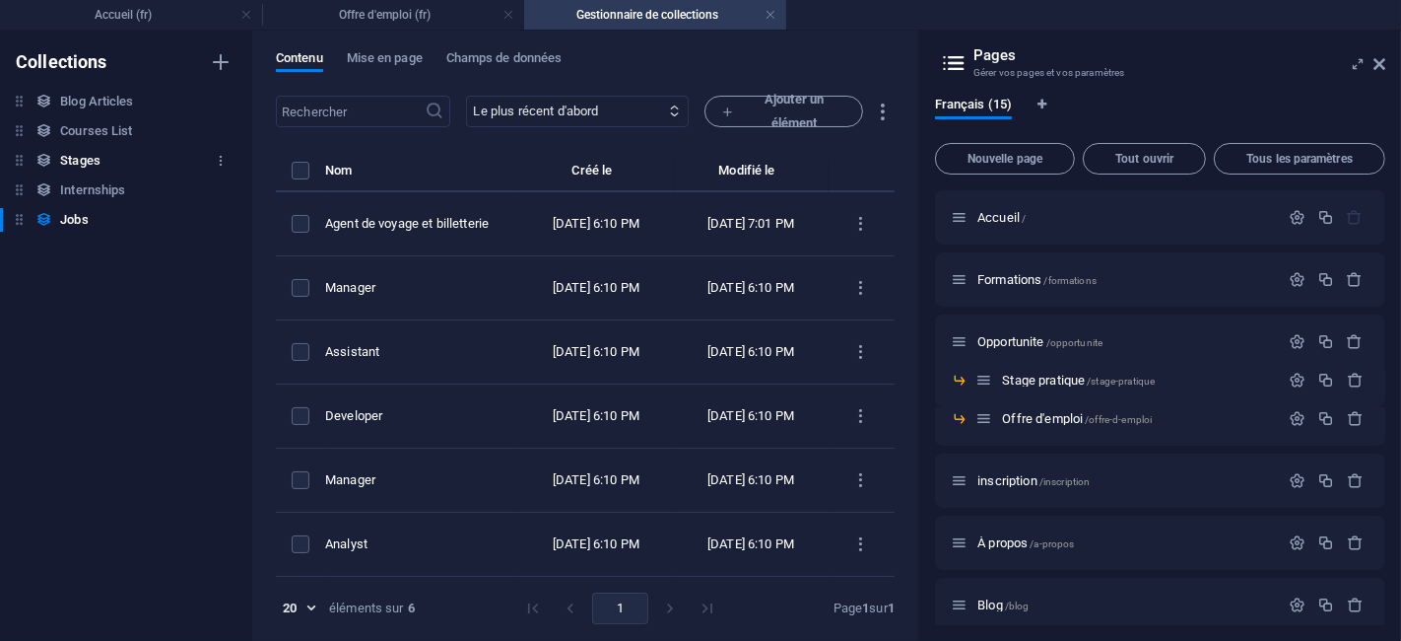
click at [123, 160] on div "Stages Stages" at bounding box center [116, 161] width 233 height 24
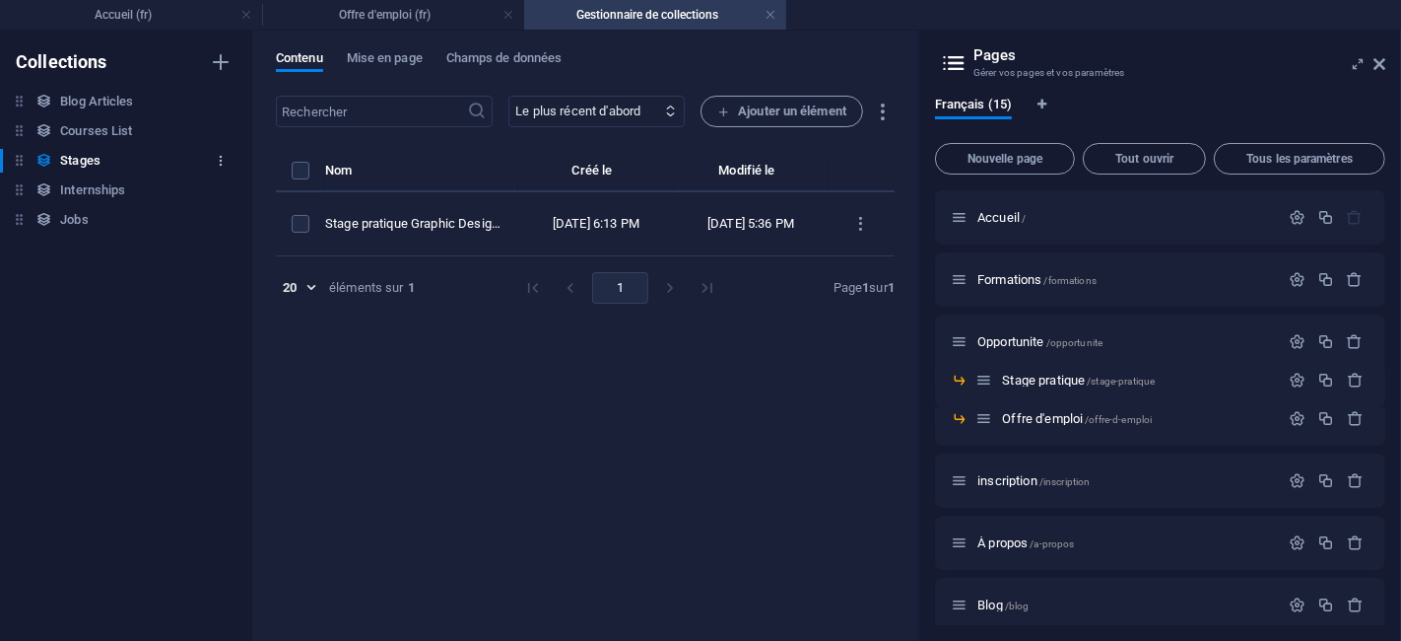
click at [214, 164] on icon "button" at bounding box center [221, 161] width 14 height 14
click at [234, 302] on h6 "Supprimer" at bounding box center [237, 295] width 63 height 24
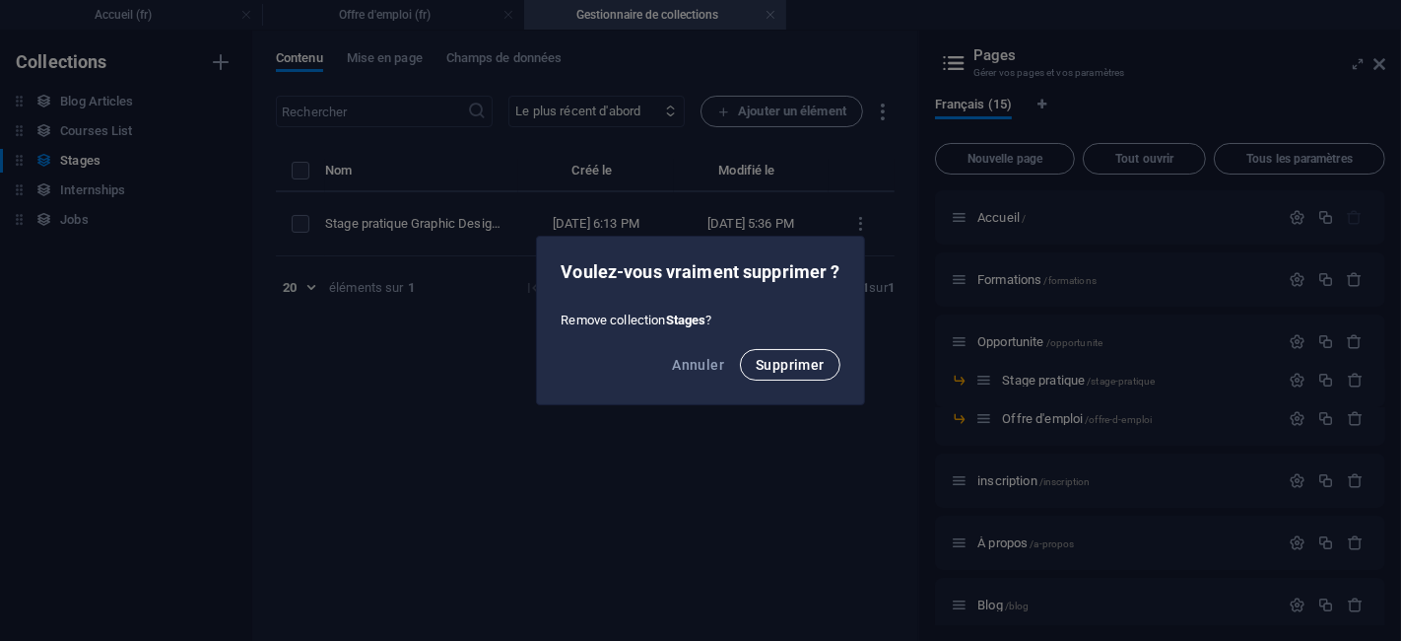
click at [813, 365] on span "Supprimer" at bounding box center [790, 365] width 69 height 16
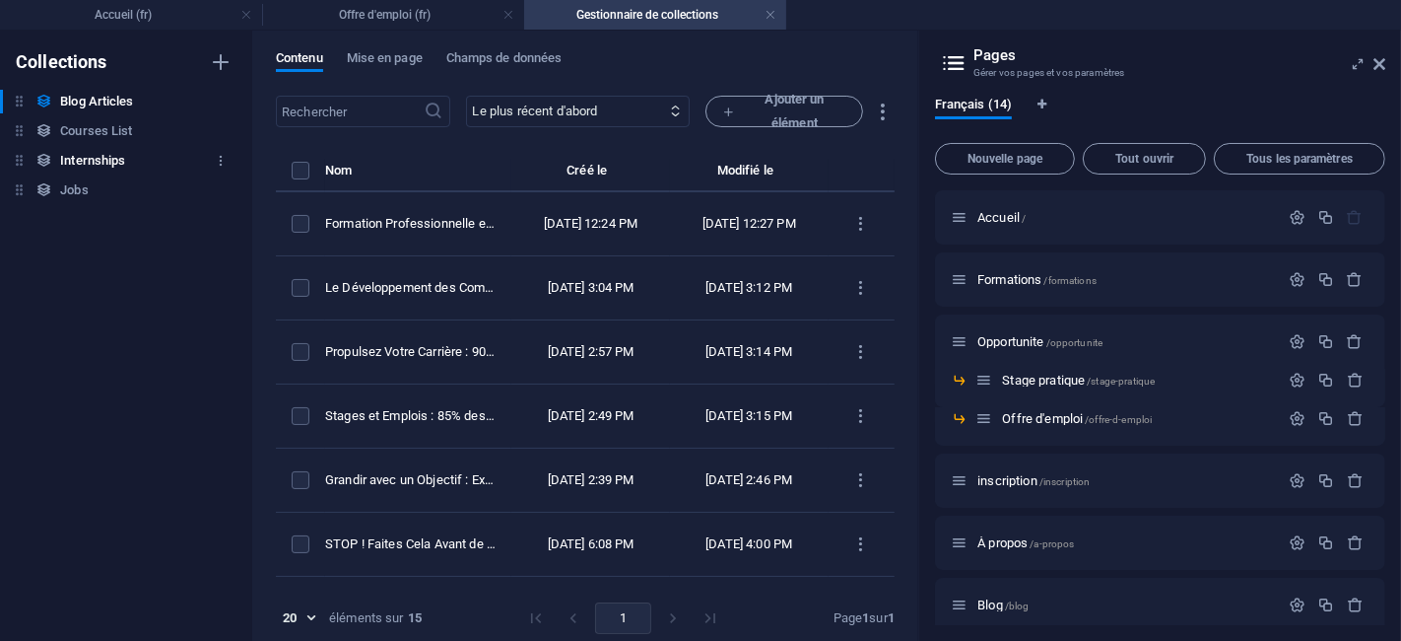
click at [116, 159] on h6 "Internships" at bounding box center [92, 161] width 65 height 24
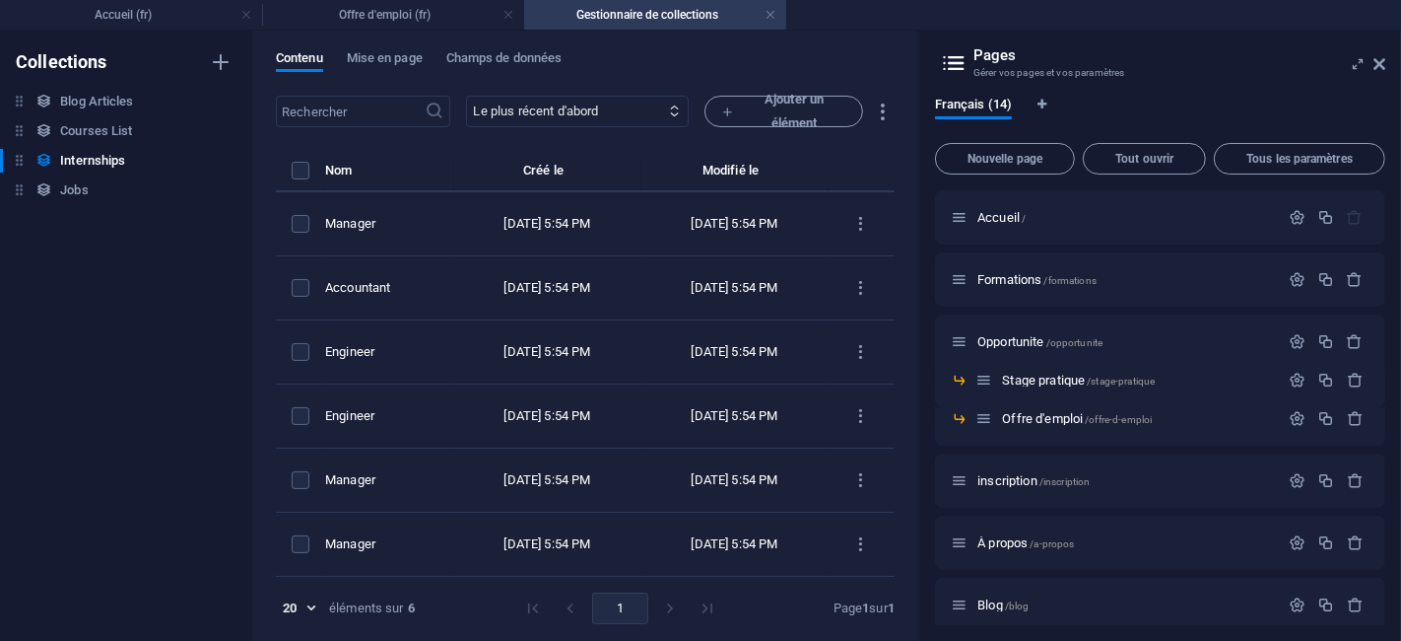
click at [83, 202] on div "Blog Articles Blog Articles Courses List Courses List Internships Internships J…" at bounding box center [126, 148] width 252 height 116
click at [81, 190] on h6 "Jobs" at bounding box center [74, 190] width 28 height 24
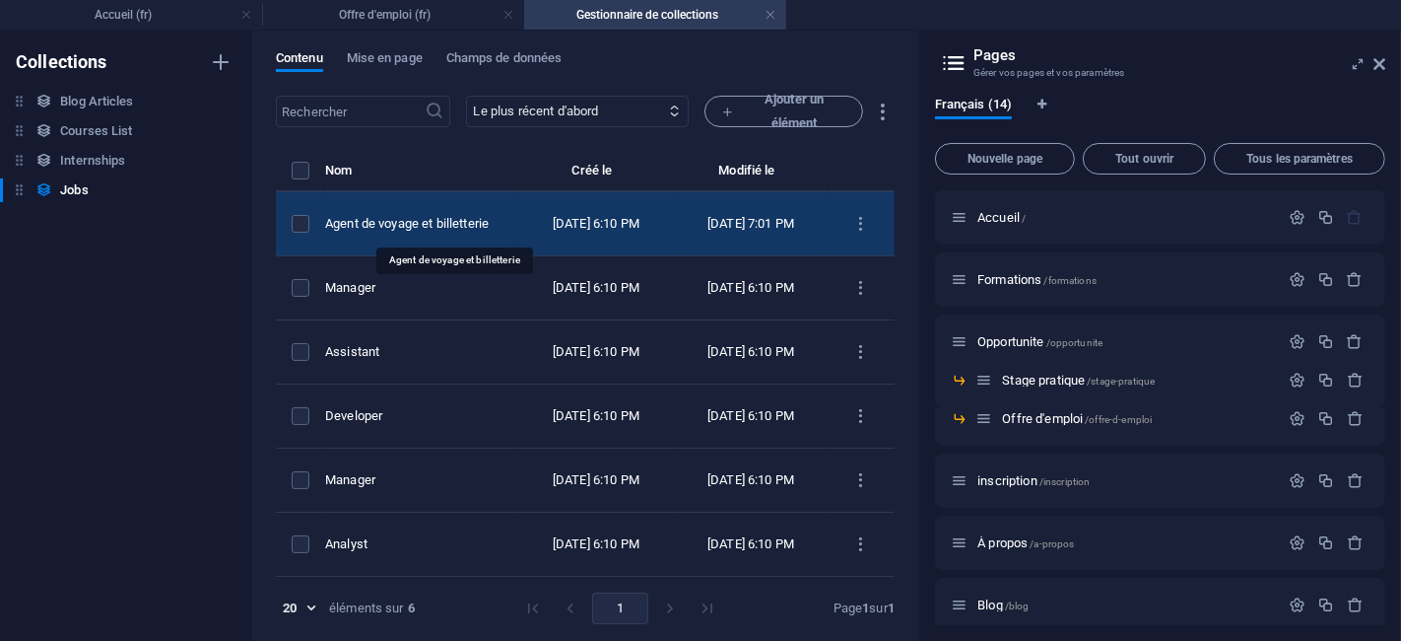
click at [461, 218] on div "Agent de voyage et billetterie" at bounding box center [413, 224] width 177 height 18
select select "Customer Service"
select select "Full time"
select select "Published"
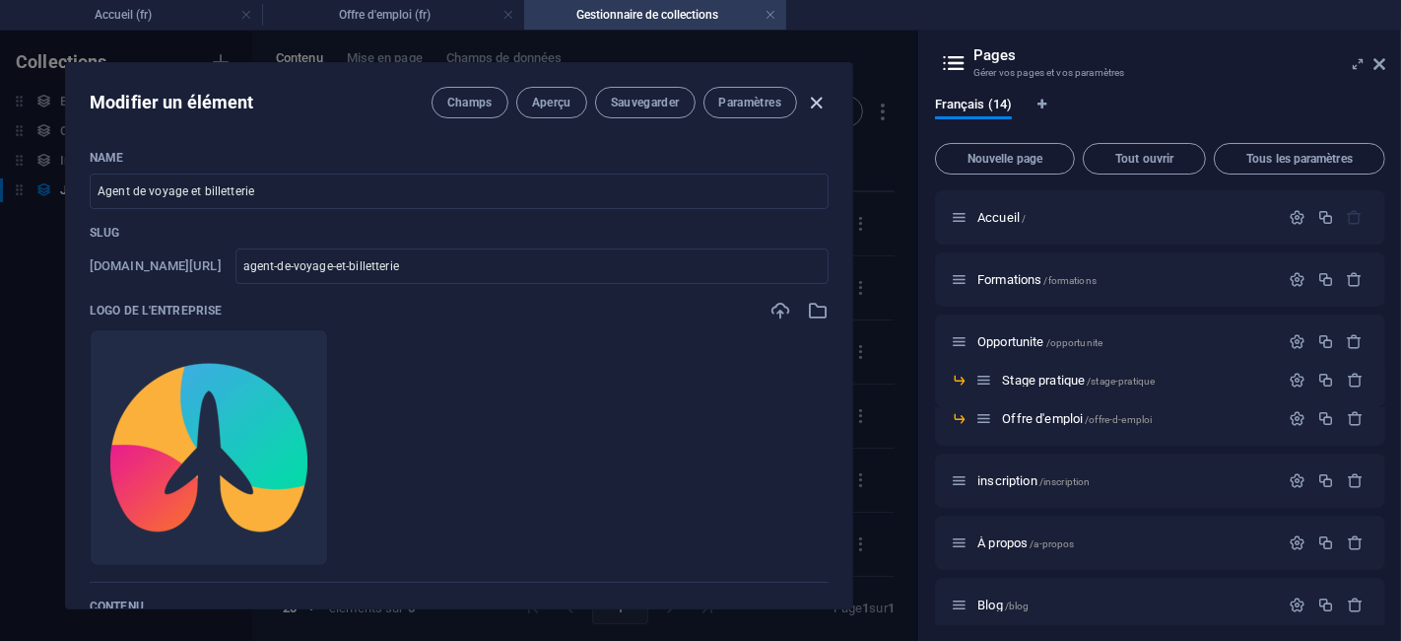
click at [819, 97] on icon "button" at bounding box center [817, 103] width 23 height 23
type input "[DATE]"
type input "agent-de-voyage-et-billetterie"
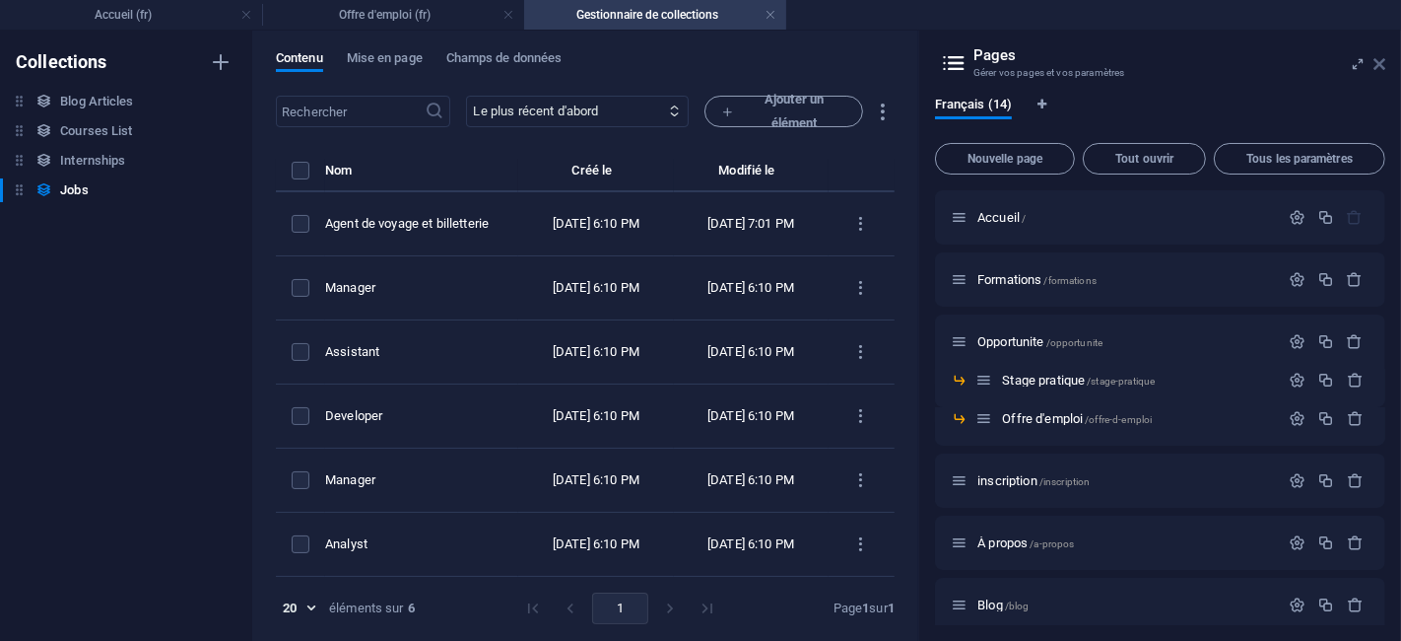
click at [0, 0] on icon at bounding box center [0, 0] width 0 height 0
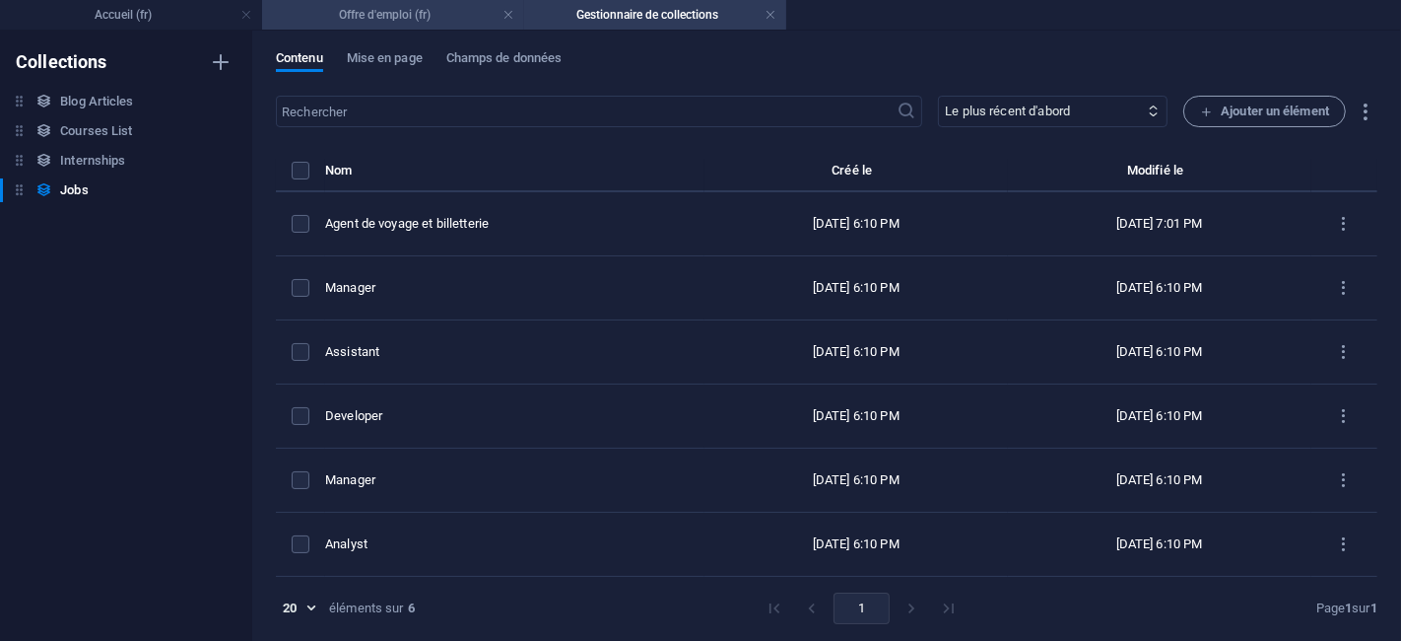
click at [378, 19] on h4 "Offre d'emploi (fr)" at bounding box center [393, 15] width 262 height 22
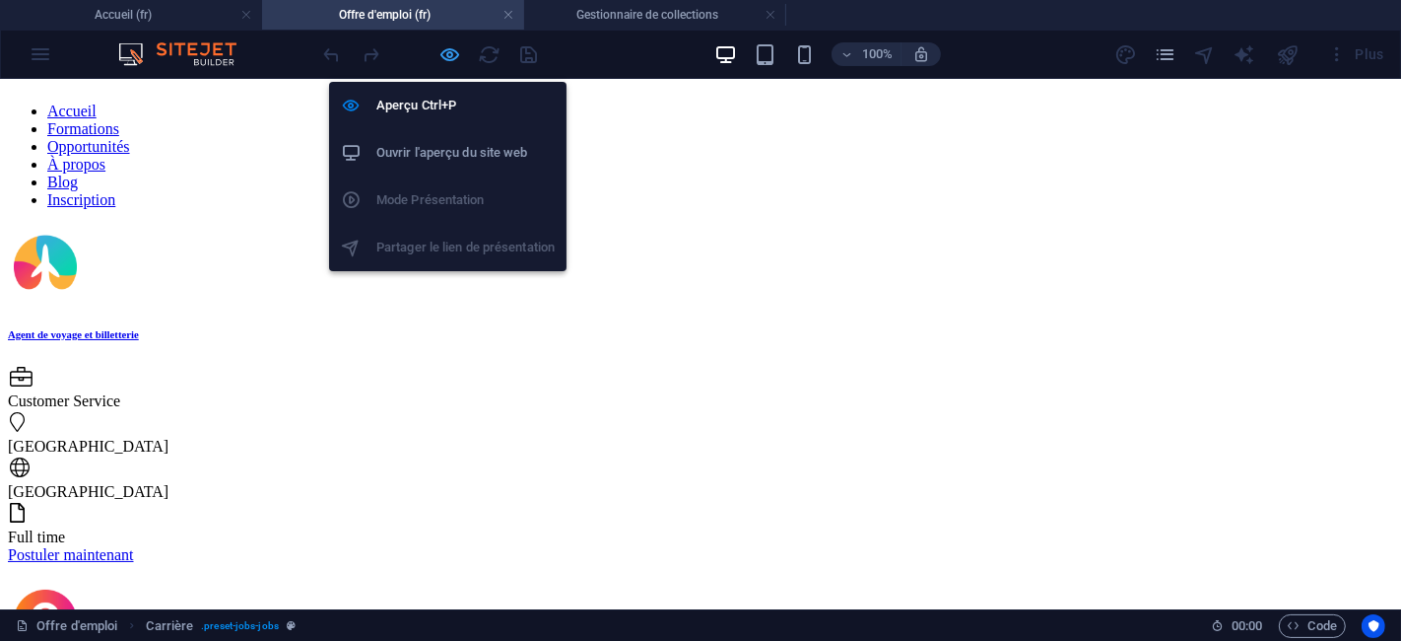
click at [0, 0] on icon "button" at bounding box center [0, 0] width 0 height 0
select select "68bb19834e77c0bdfc072442"
select select "columns.publishing_date_DESC"
select select "columns.status"
select select "Published"
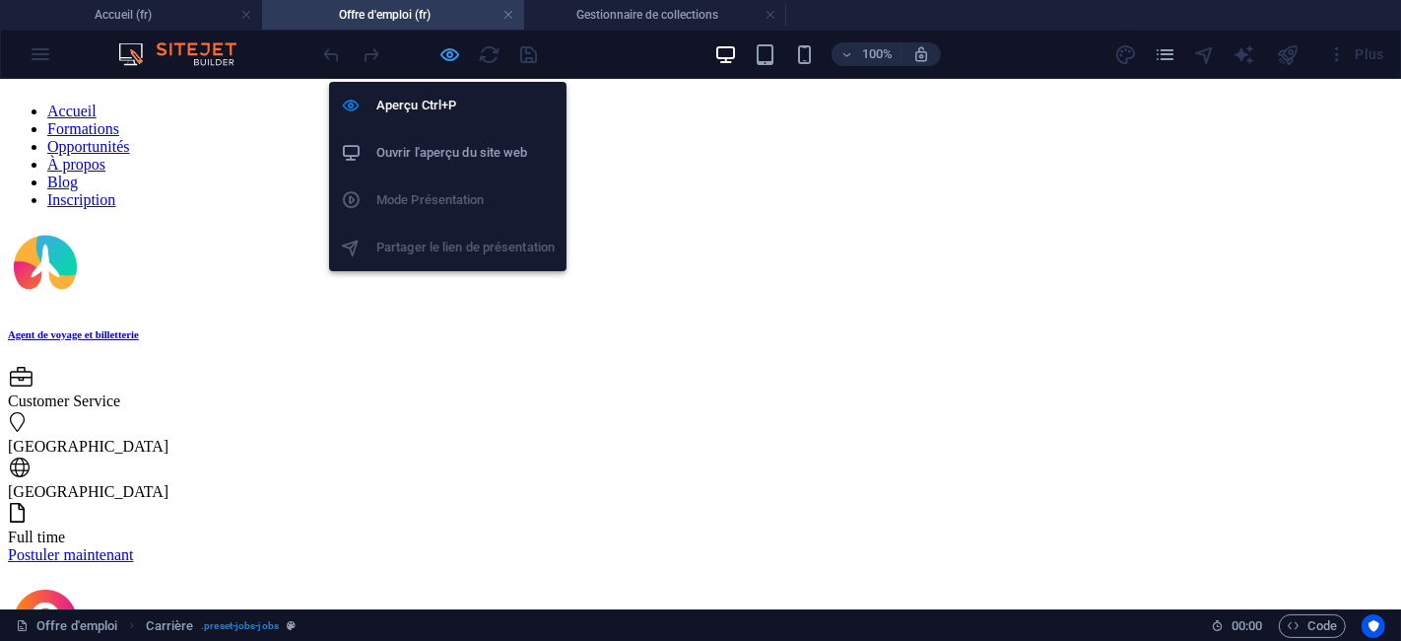
select select "columns.publishing_date"
select select "past"
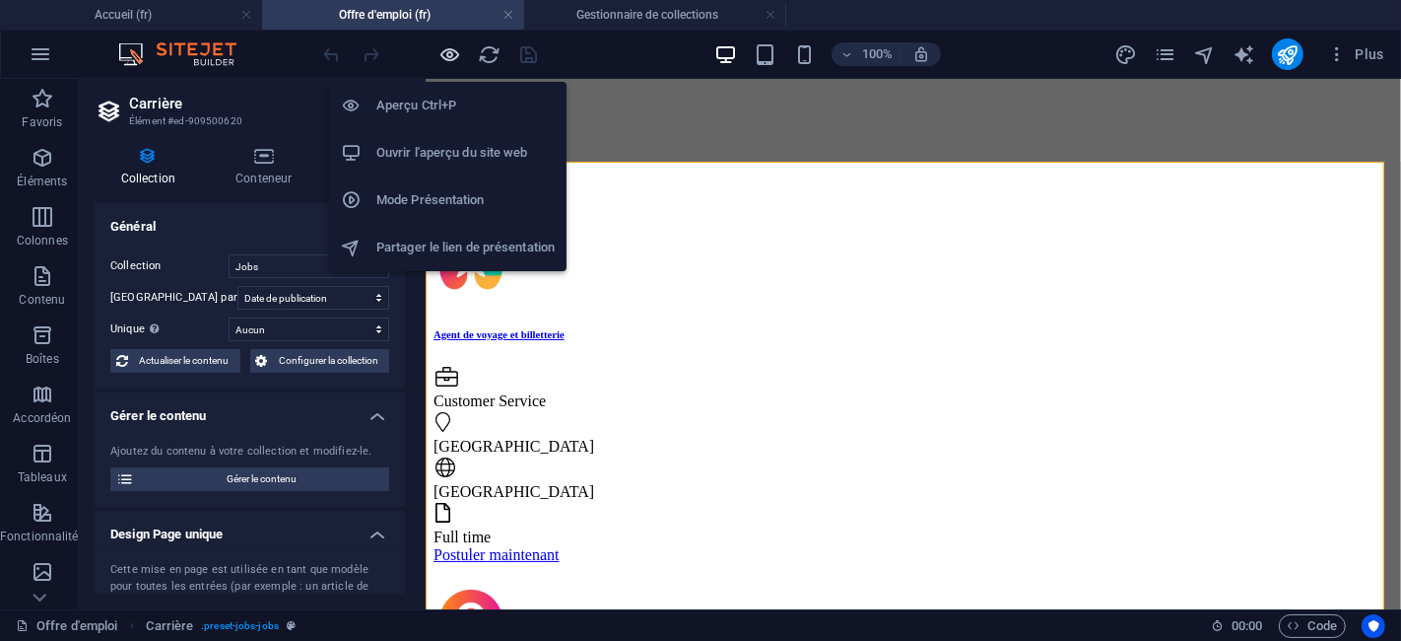
click at [0, 0] on icon "button" at bounding box center [0, 0] width 0 height 0
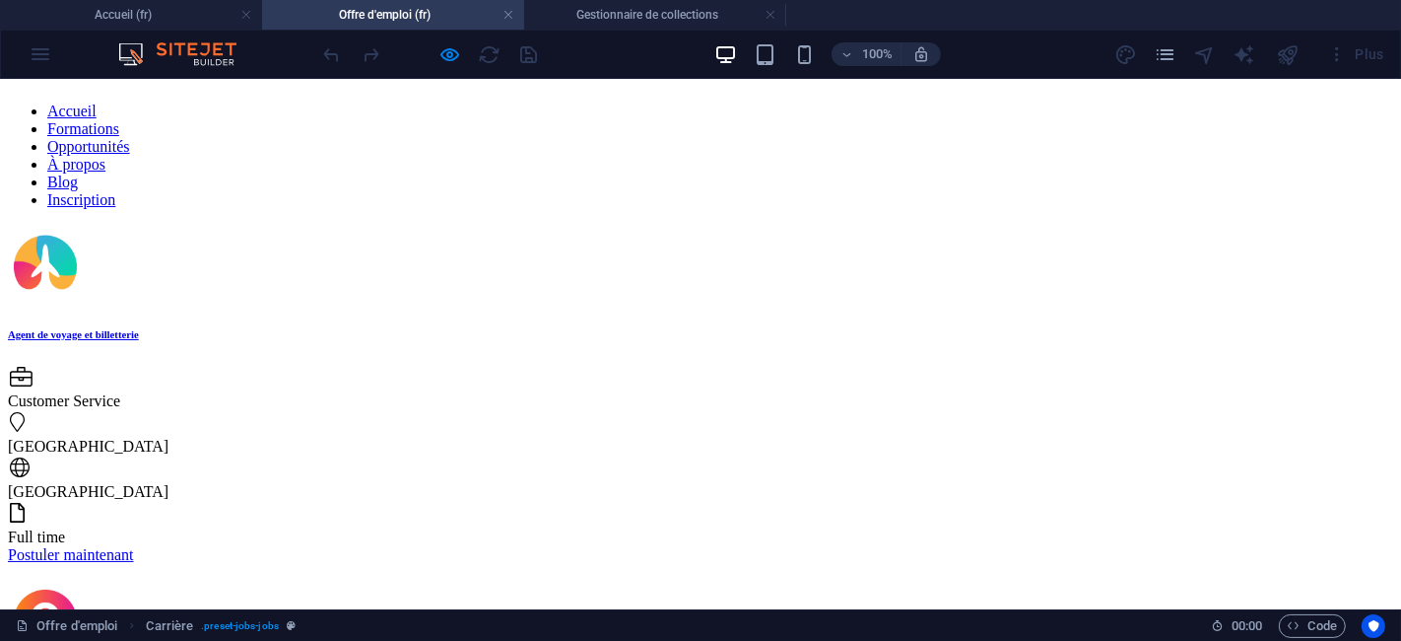
click at [134, 545] on link "Postuler maintenant" at bounding box center [71, 553] width 126 height 17
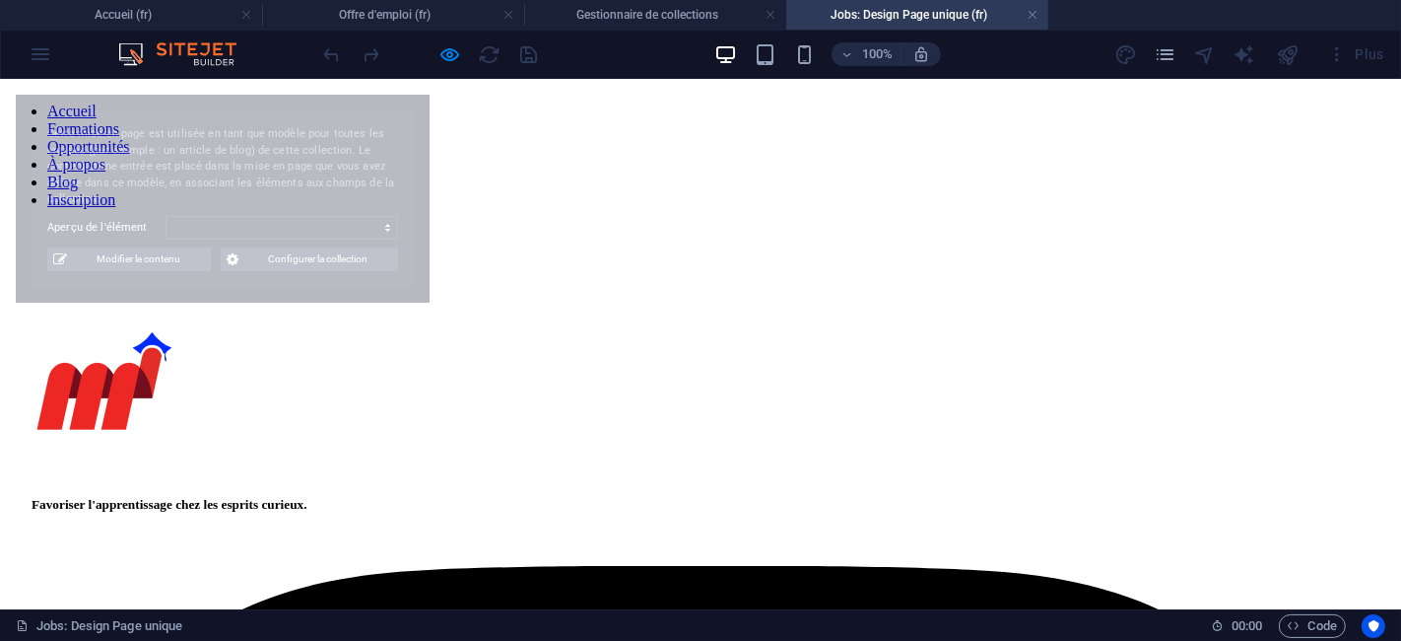
select select "68bb1985f4d1f64491012025"
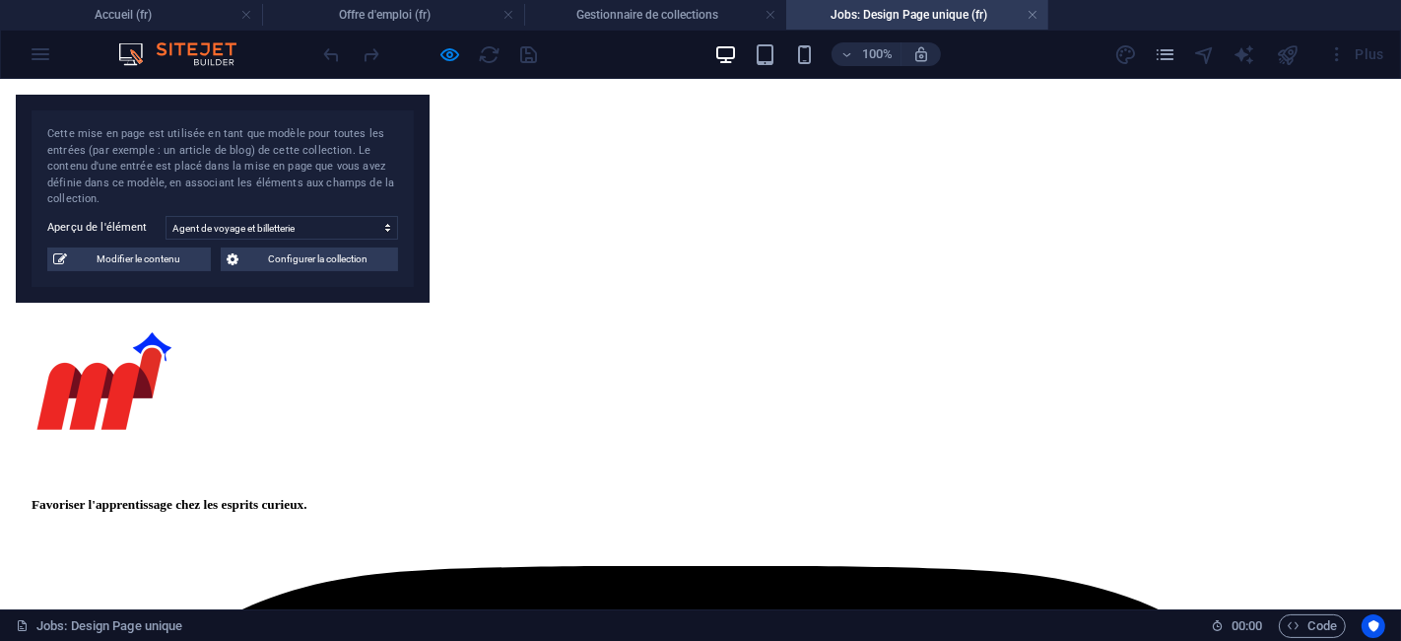
click at [244, 266] on span "Configurer la collection" at bounding box center [318, 259] width 148 height 24
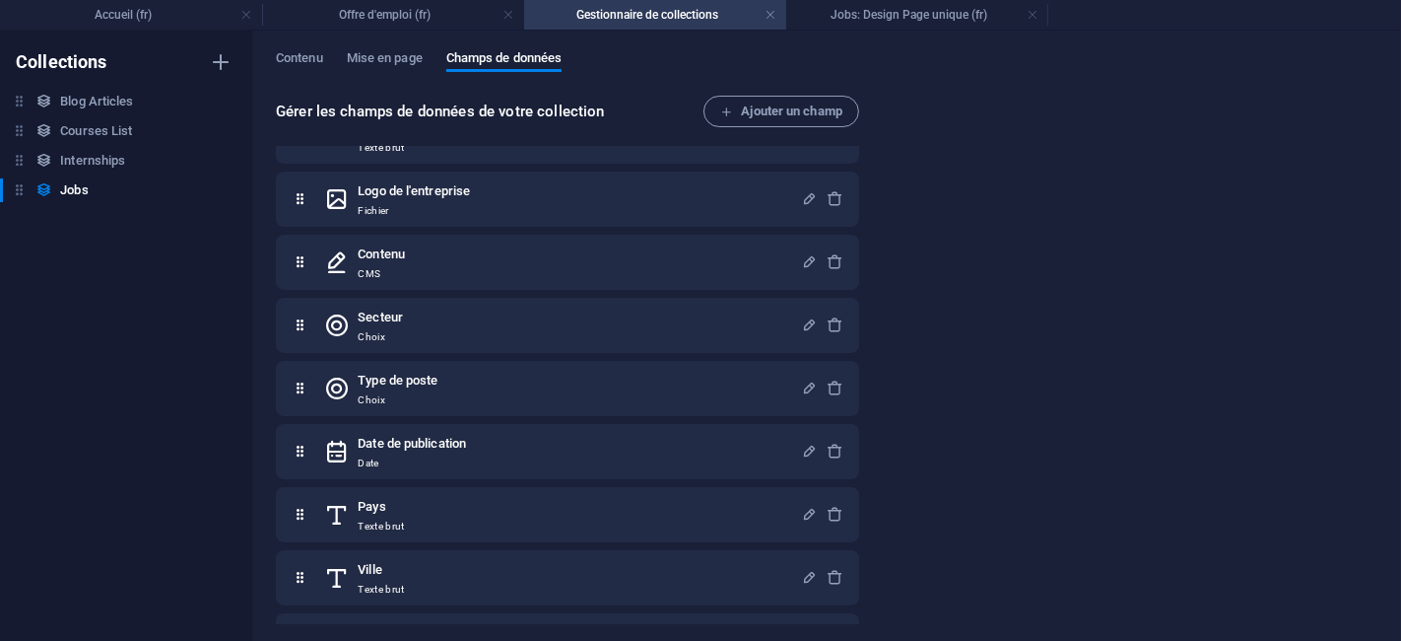
scroll to position [165, 0]
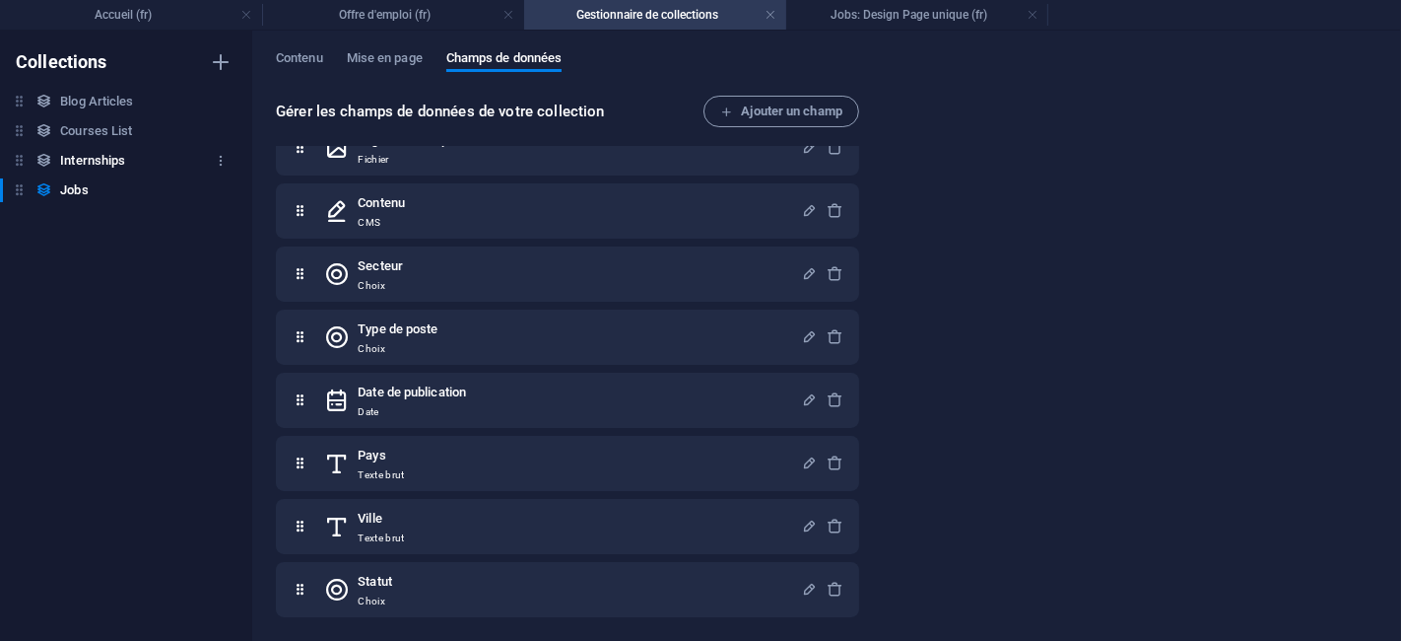
click at [51, 159] on icon at bounding box center [43, 160] width 17 height 17
click at [74, 168] on h6 "Internships" at bounding box center [92, 161] width 65 height 24
click at [306, 63] on span "Contenu" at bounding box center [299, 60] width 47 height 28
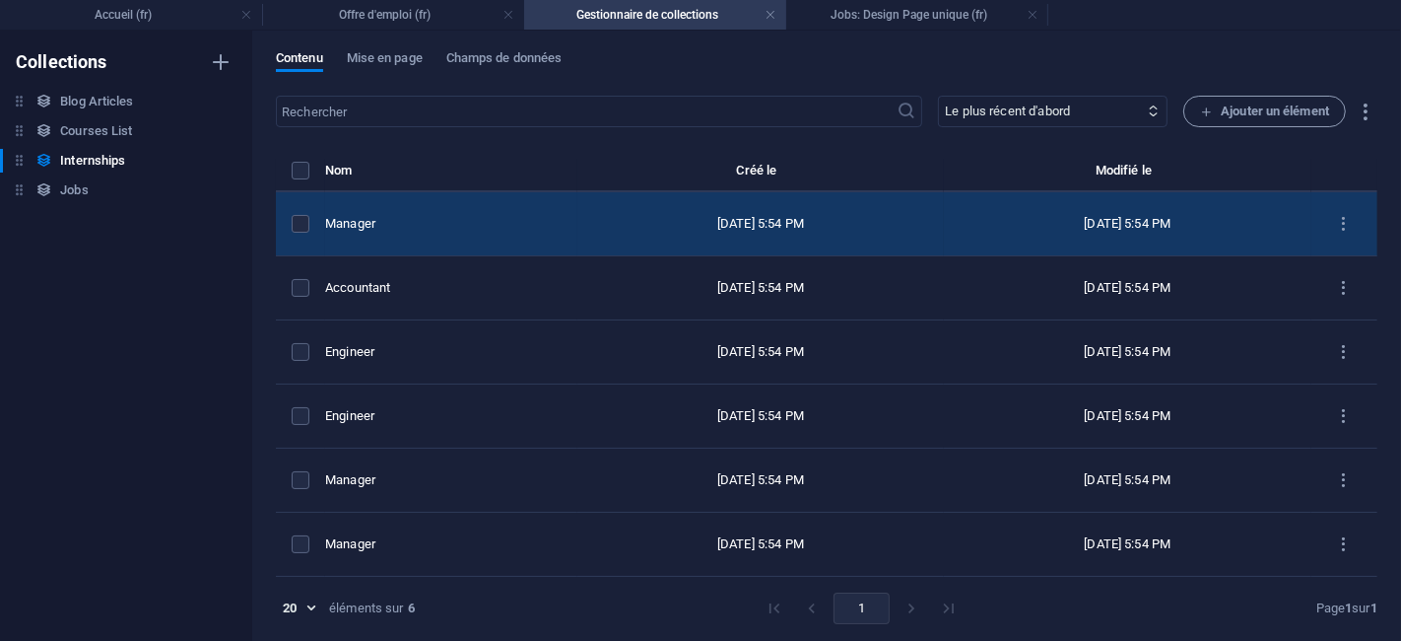
click at [429, 221] on div "Manager" at bounding box center [443, 224] width 236 height 18
select select "Legal & Finance"
select select "Internship"
select select "Published"
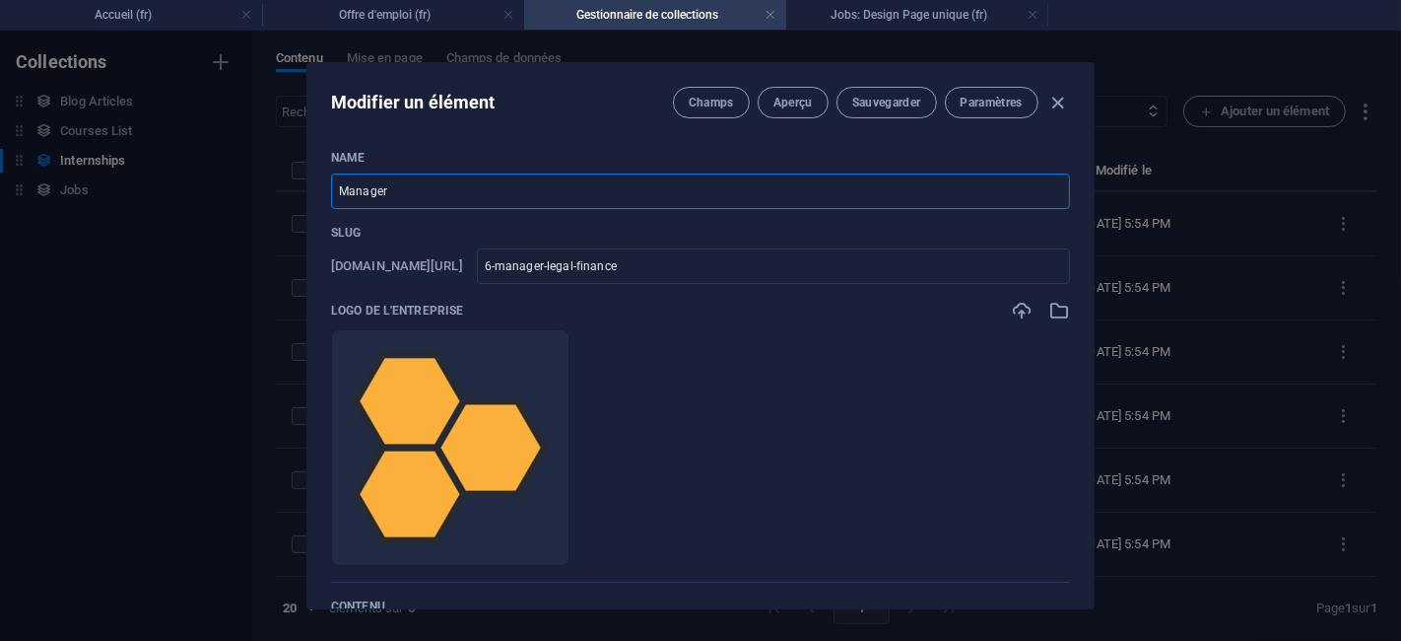
click at [405, 201] on input "Manager" at bounding box center [700, 190] width 739 height 35
click at [405, 201] on input "Sales assistant" at bounding box center [700, 190] width 739 height 35
type input "Sales assistant"
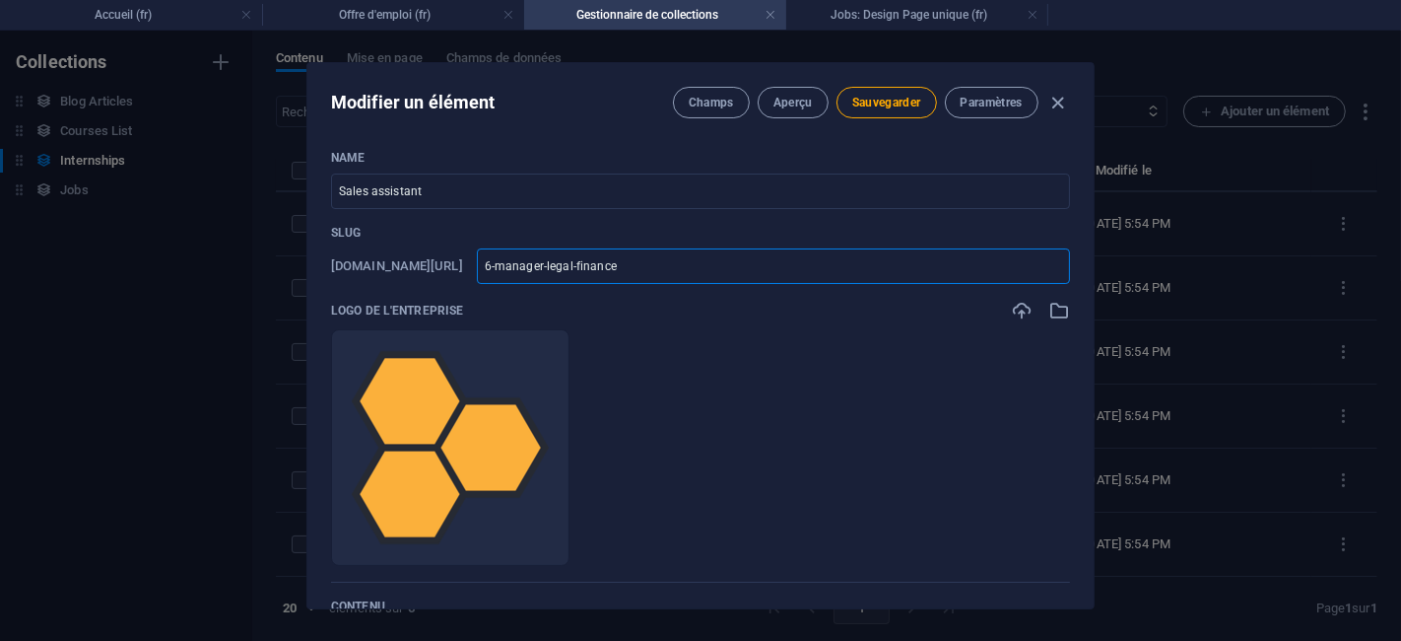
click at [868, 279] on input "6-manager-legal-finance" at bounding box center [773, 265] width 593 height 35
paste input "Sales assist"
type input "Sales assist"
type input "sales-assist"
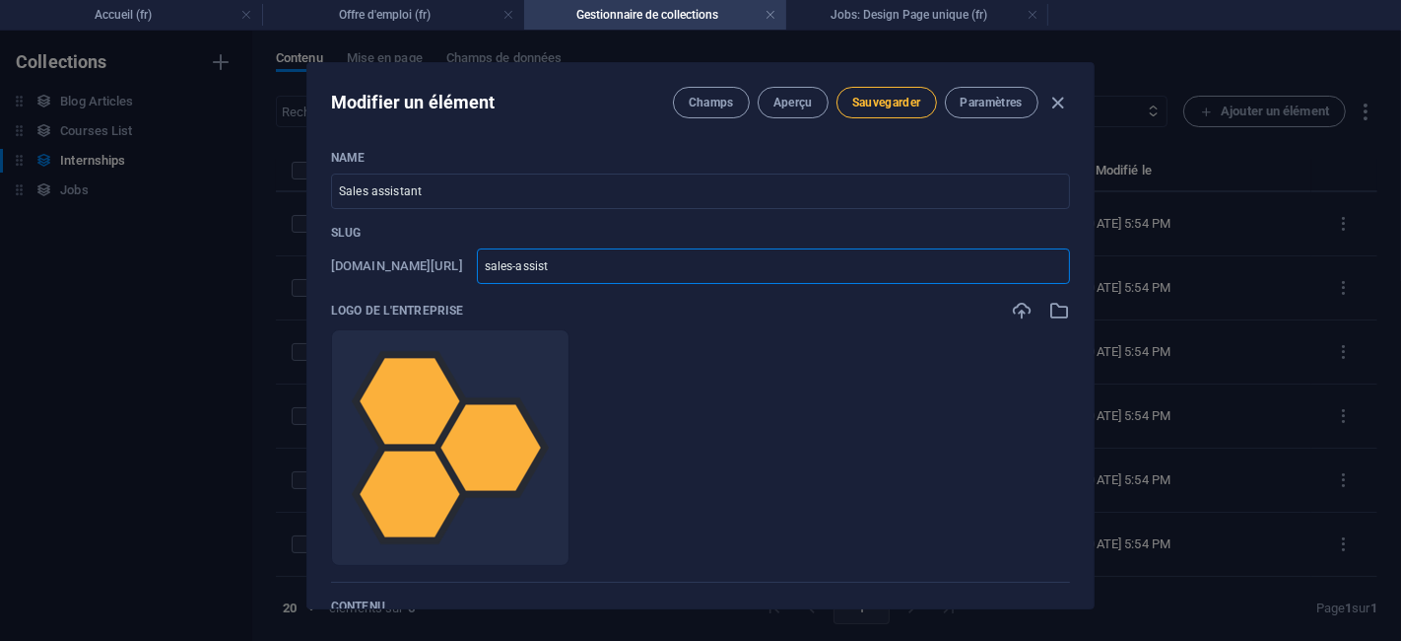
click at [878, 108] on span "Sauvegarder" at bounding box center [886, 103] width 69 height 16
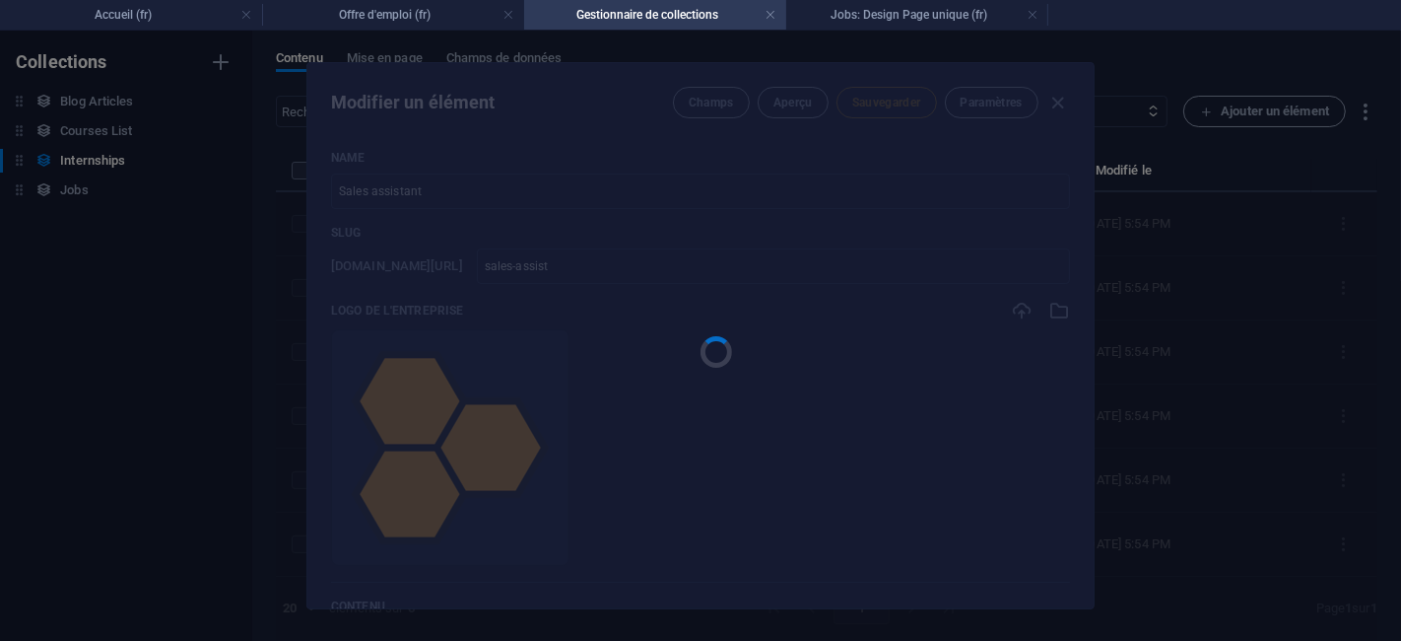
type input "sales-assist"
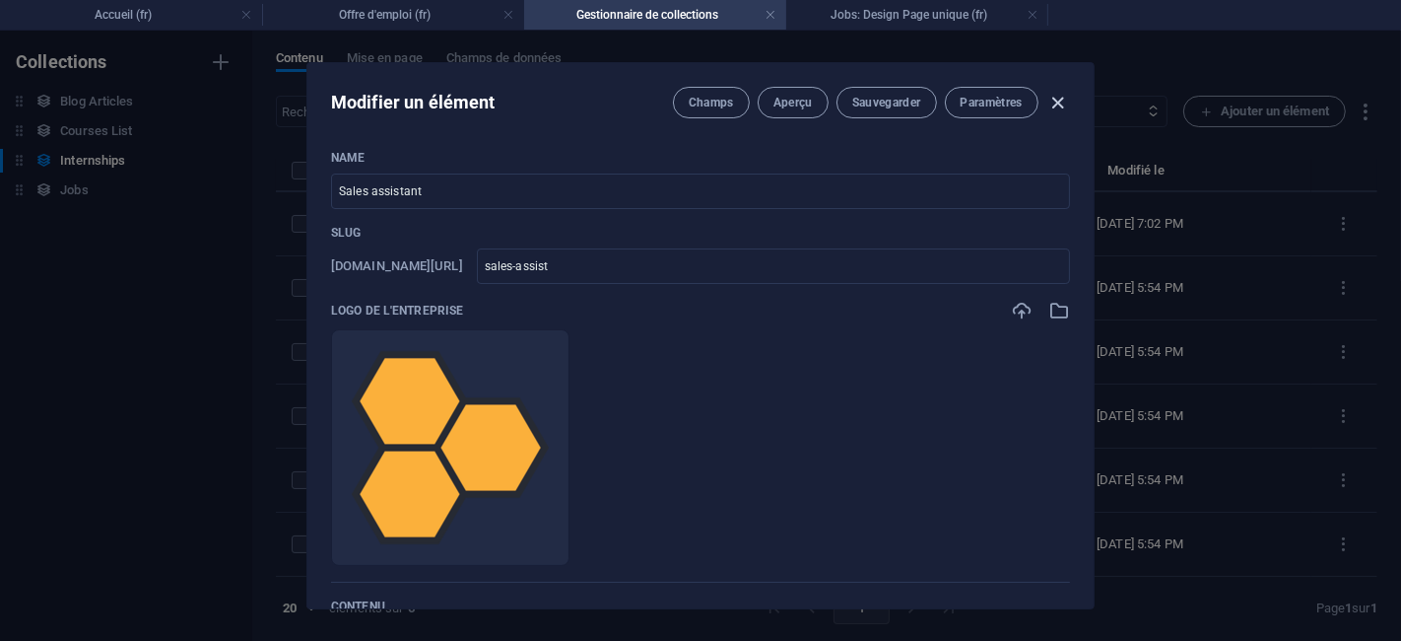
click at [1065, 94] on icon "button" at bounding box center [1058, 103] width 23 height 23
type input "[DATE]"
type input "sales-assist"
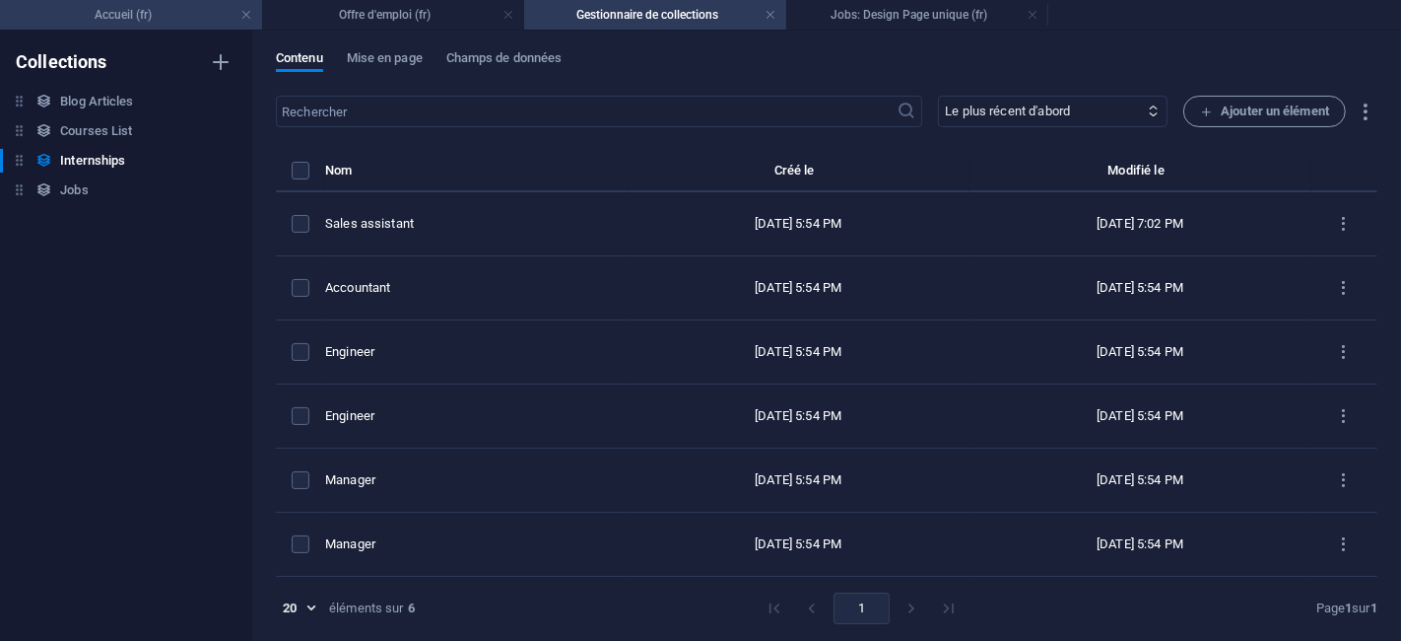
click at [155, 27] on li "Accueil (fr)" at bounding box center [131, 15] width 262 height 30
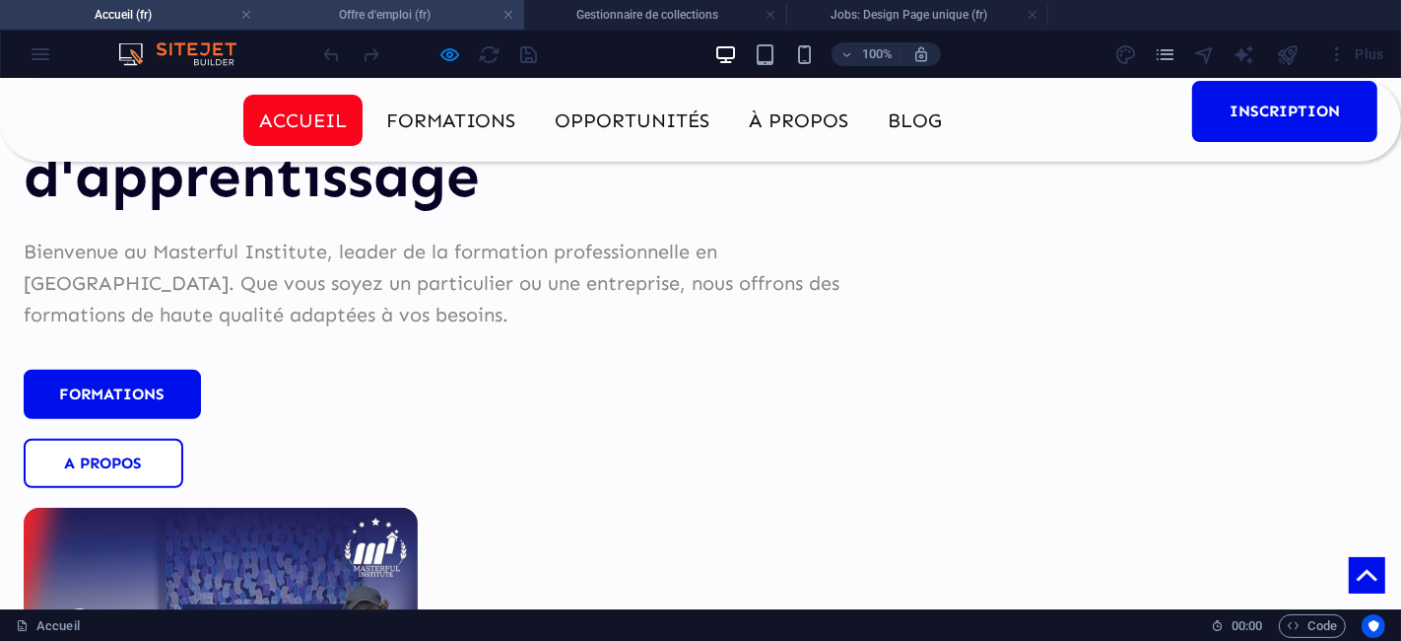
click at [432, 22] on h4 "Offre d'emploi (fr)" at bounding box center [393, 15] width 262 height 22
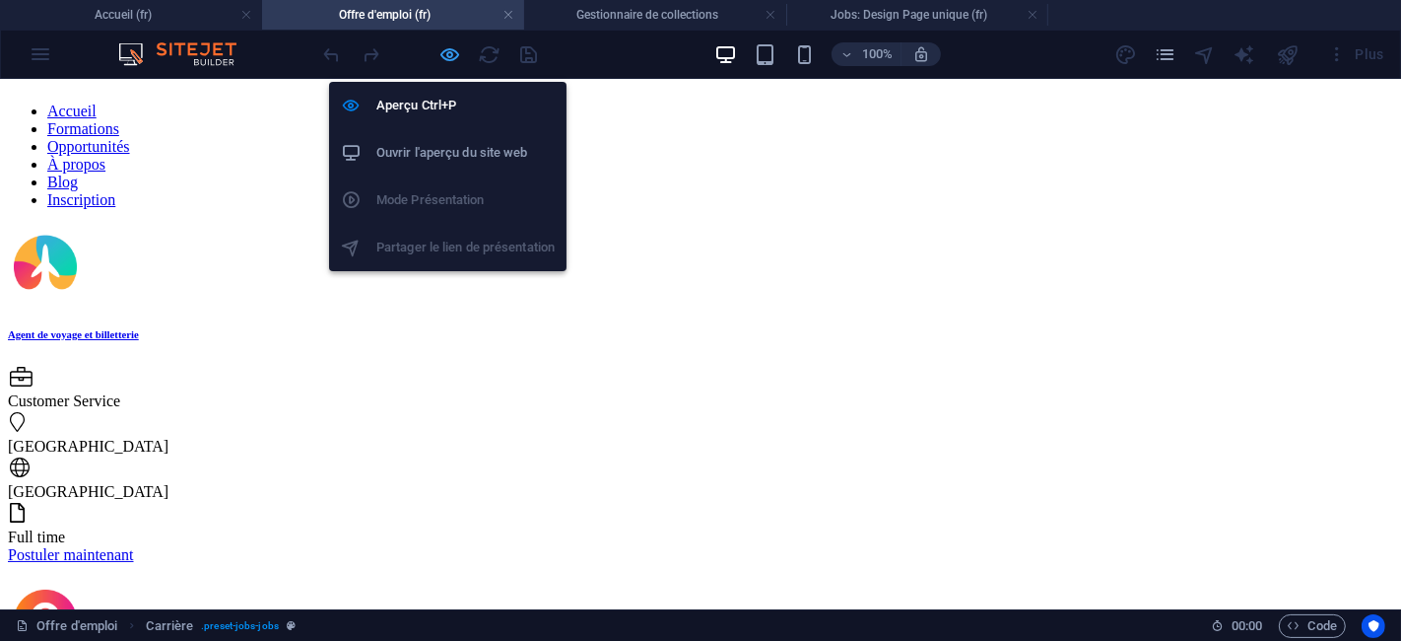
click at [0, 0] on icon "button" at bounding box center [0, 0] width 0 height 0
select select "68bb19834e77c0bdfc072442"
select select "columns.publishing_date_DESC"
select select "columns.status"
select select "Published"
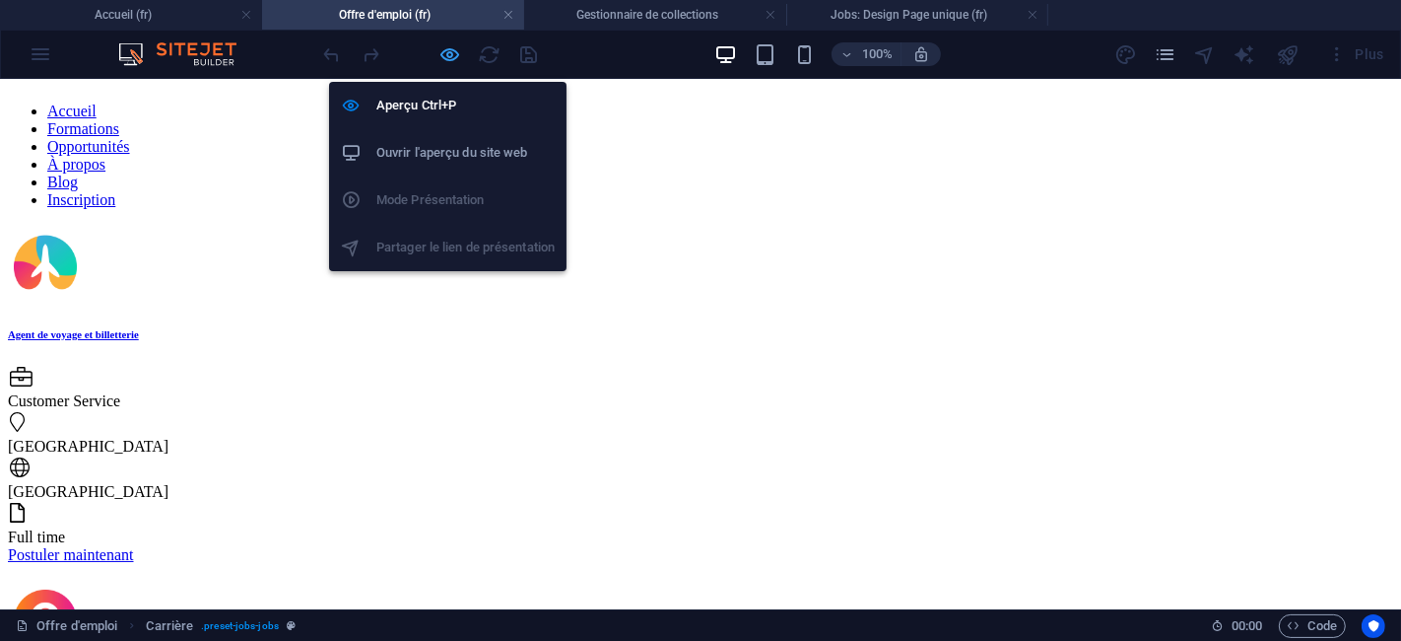
select select "columns.publishing_date"
select select "past"
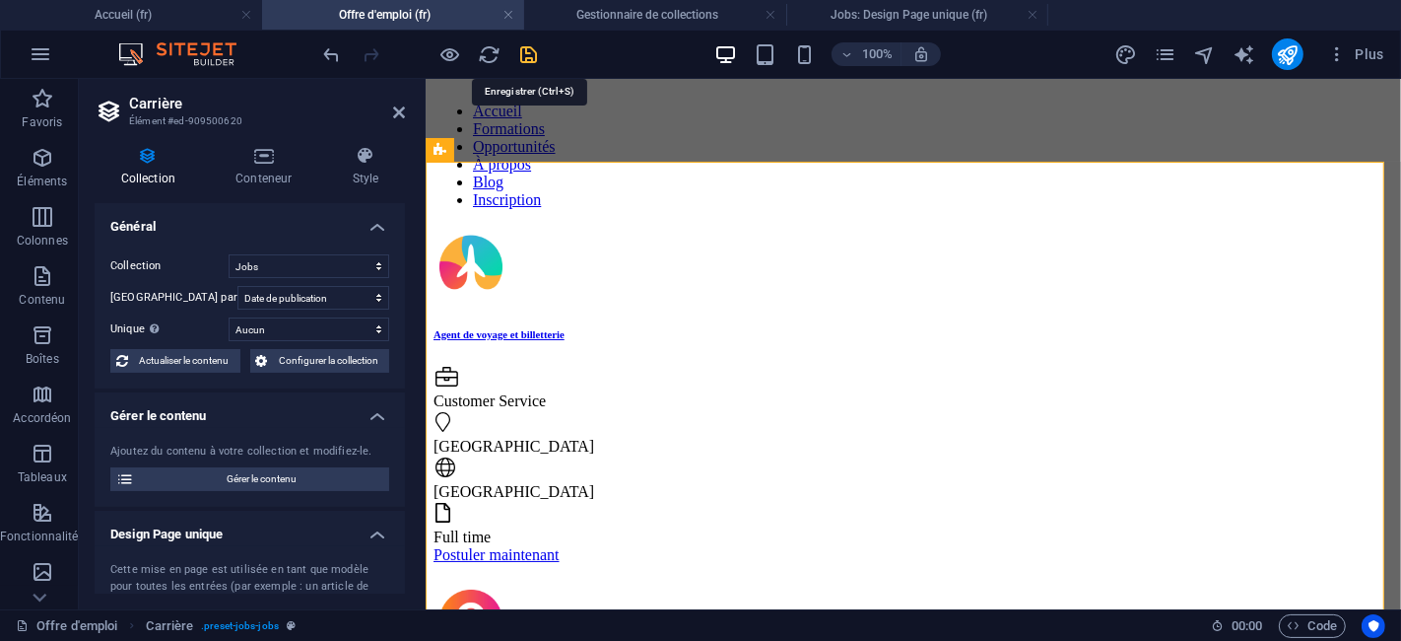
click at [0, 0] on icon "save" at bounding box center [0, 0] width 0 height 0
select select "68bb19834e77c0bdfc072442"
select select "columns.publishing_date_DESC"
select select "columns.status"
select select "Published"
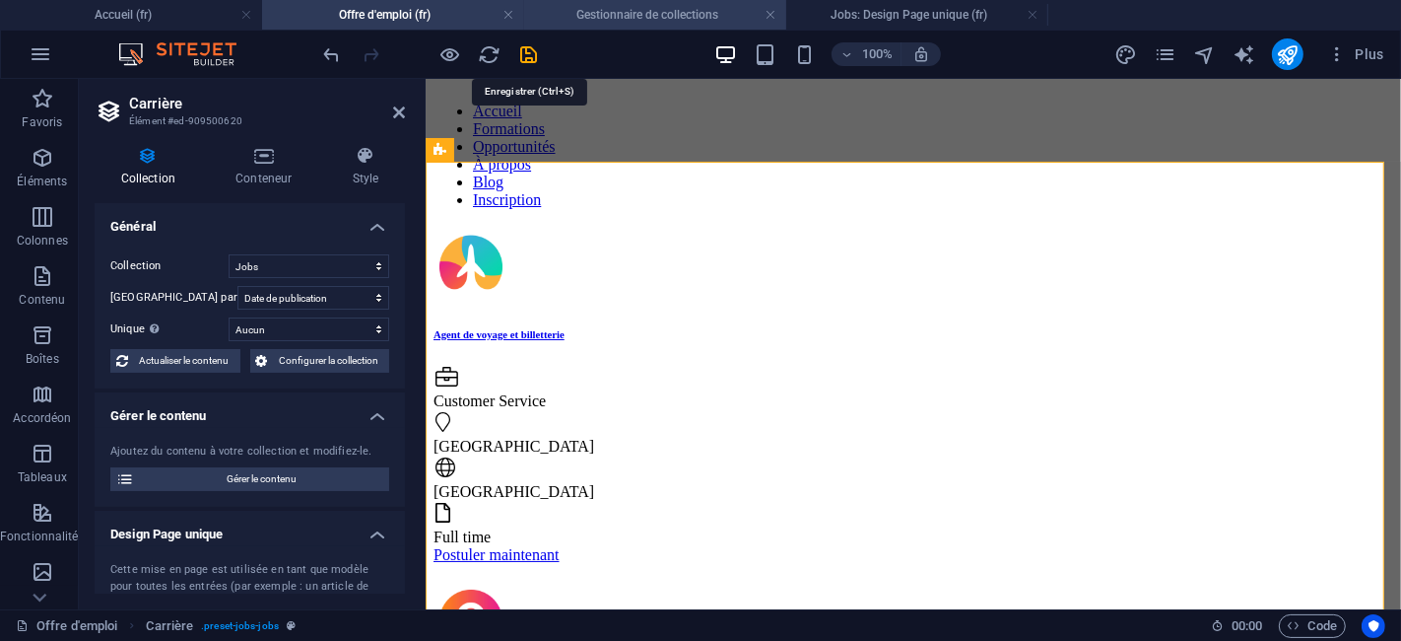
select select "columns.publishing_date"
select select "past"
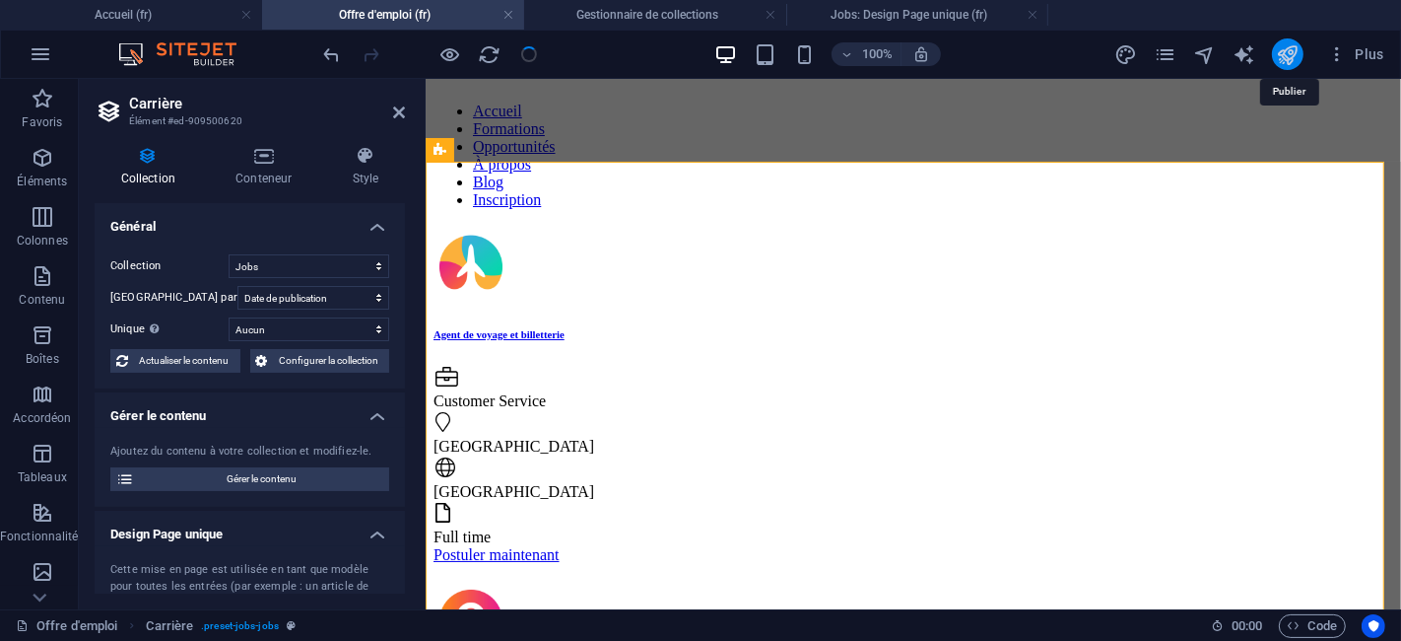
click at [0, 0] on icon "publish" at bounding box center [0, 0] width 0 height 0
select select "68bb19834e77c0bdfc072442"
select select "columns.publishing_date_DESC"
select select "columns.status"
select select "Published"
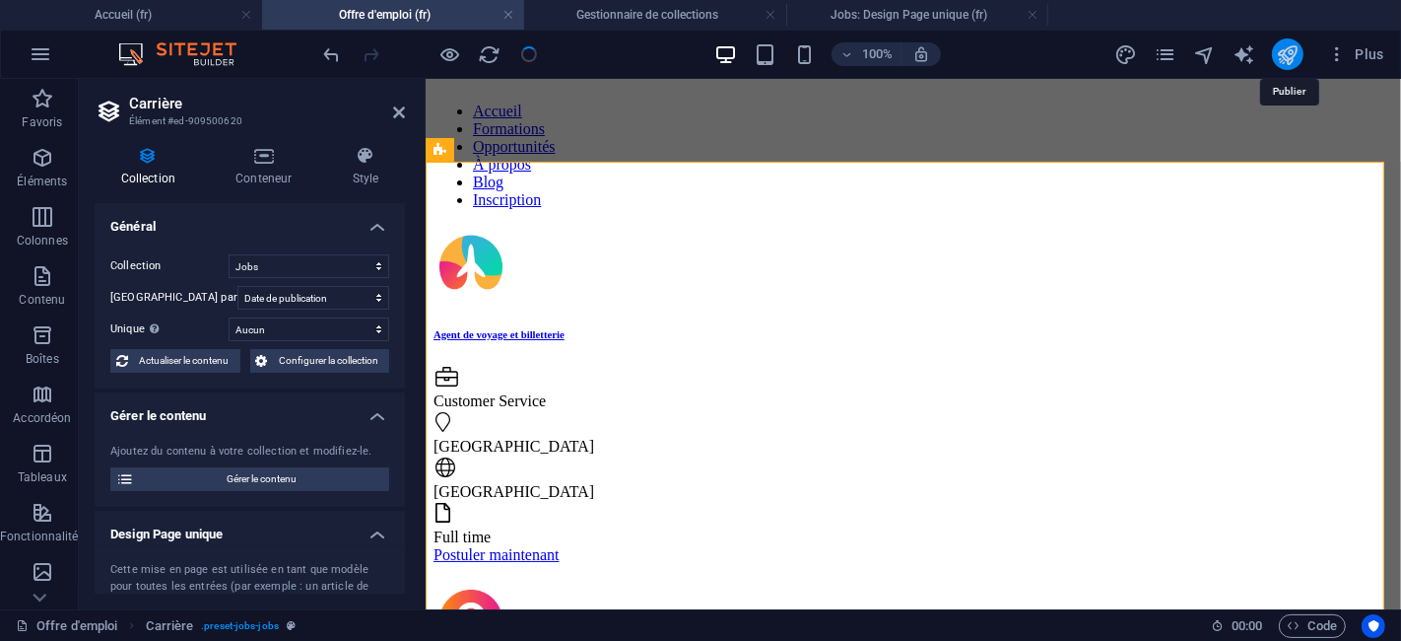
select select "columns.publishing_date"
select select "past"
